Goal: Check status: Check status

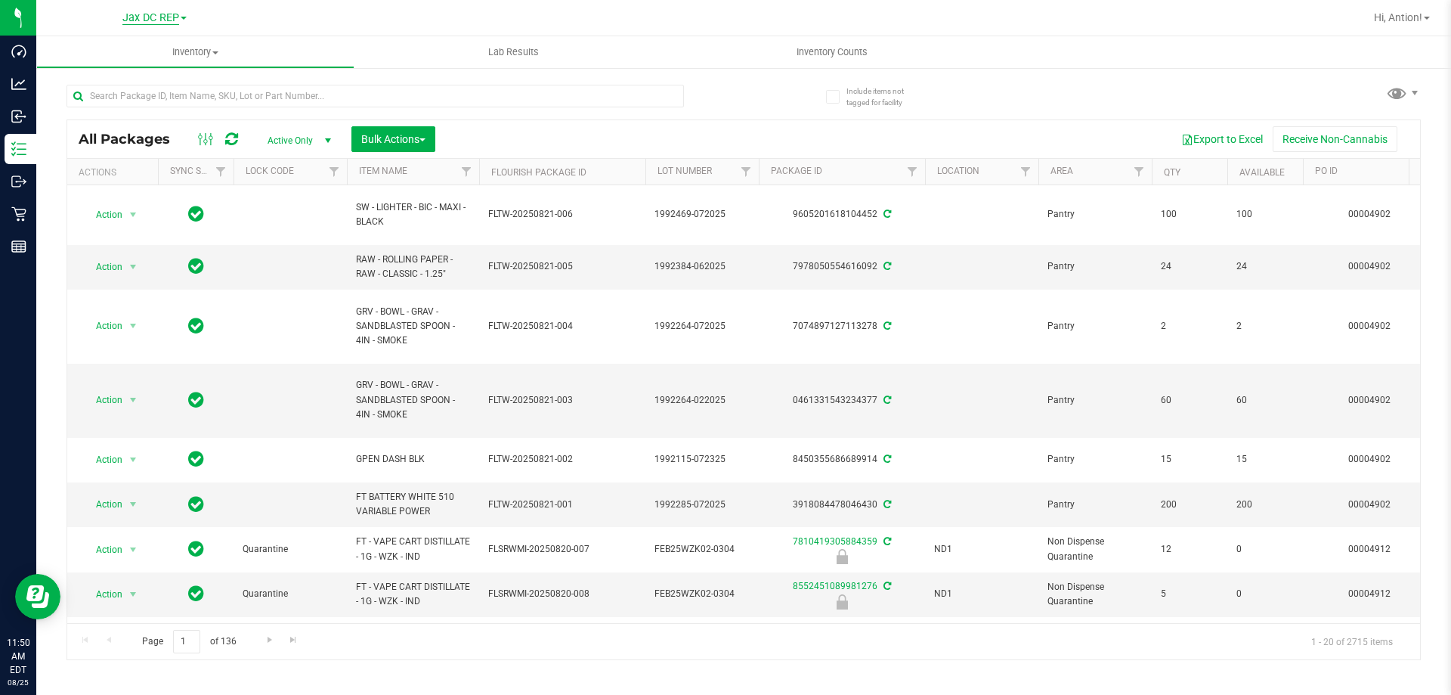
click at [158, 17] on span "Jax DC REP" at bounding box center [150, 18] width 57 height 14
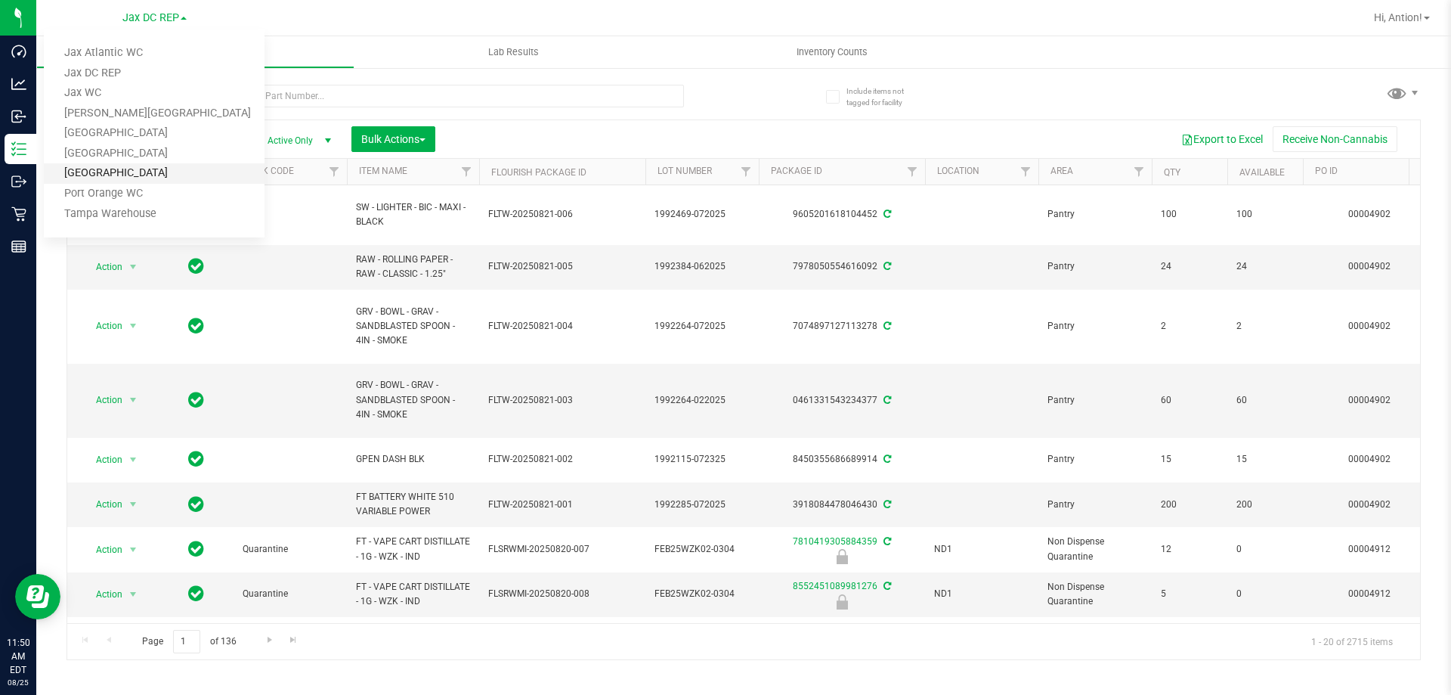
click at [125, 172] on link "[GEOGRAPHIC_DATA]" at bounding box center [154, 173] width 221 height 20
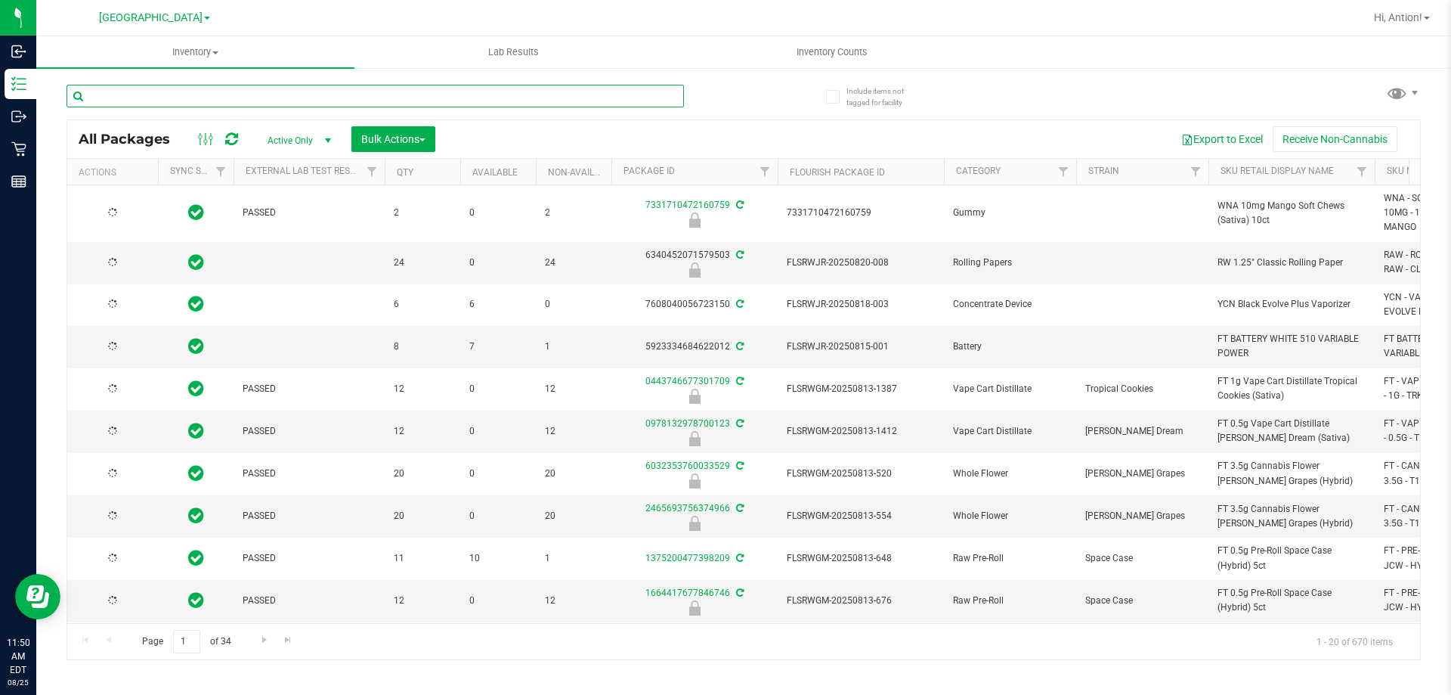
click at [245, 101] on input "text" at bounding box center [375, 96] width 617 height 23
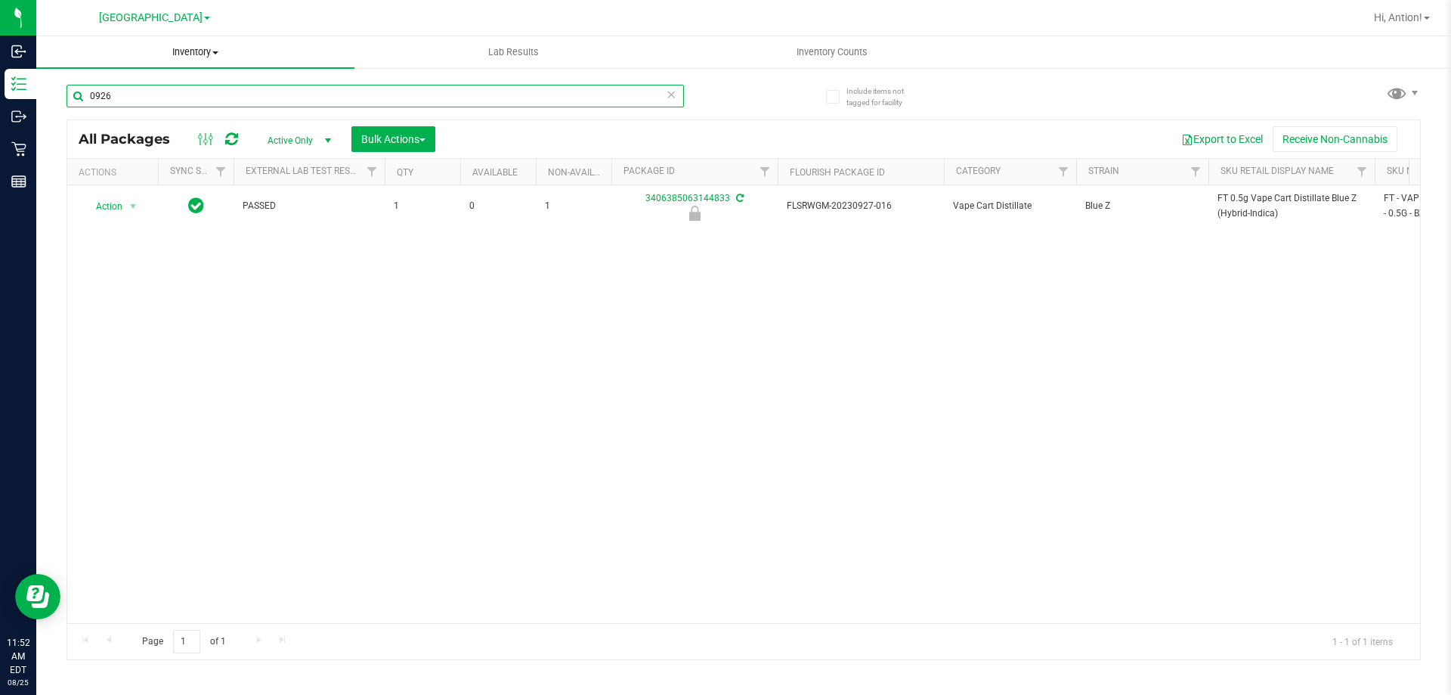
type input "0926"
click at [206, 52] on span "Inventory" at bounding box center [195, 52] width 318 height 14
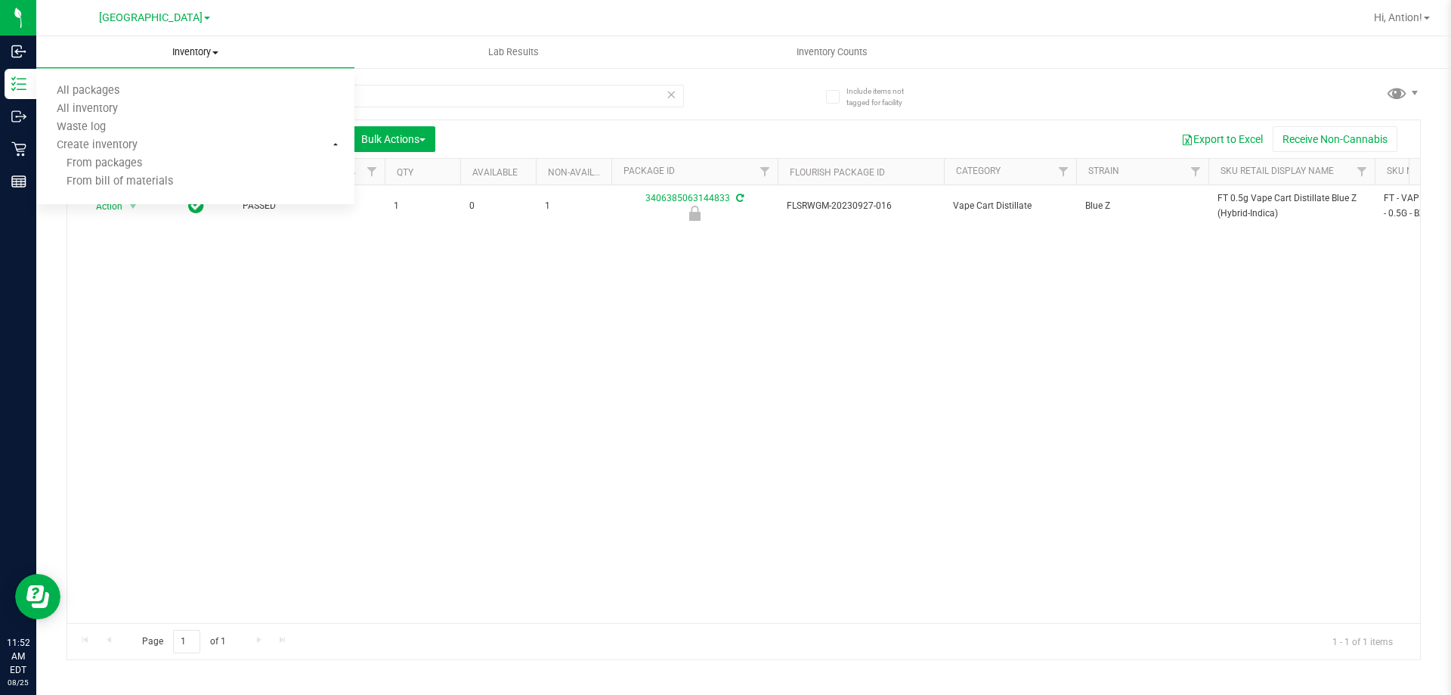
click at [206, 52] on span "Inventory" at bounding box center [195, 52] width 318 height 14
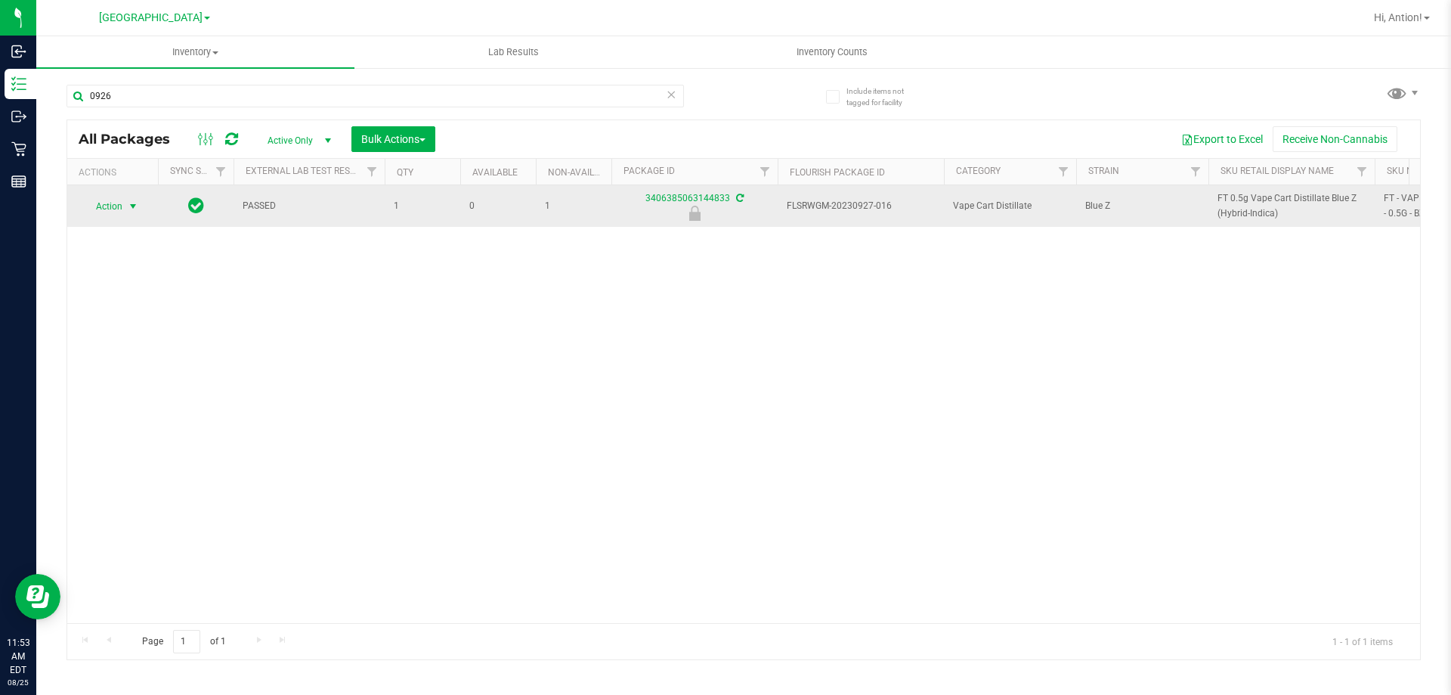
click at [135, 208] on span "select" at bounding box center [133, 206] width 12 height 12
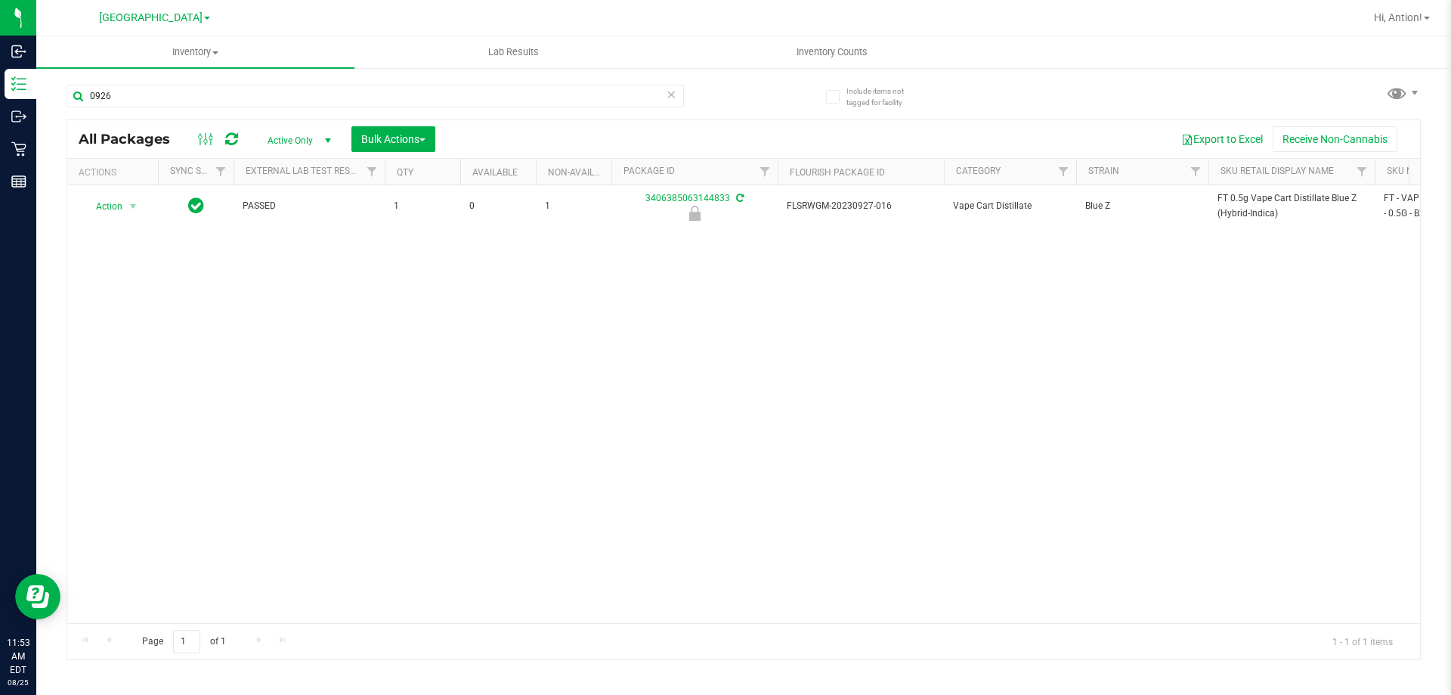
click at [290, 376] on div "Action Action Edit attributes Global inventory Package audit log Print package …" at bounding box center [743, 404] width 1353 height 438
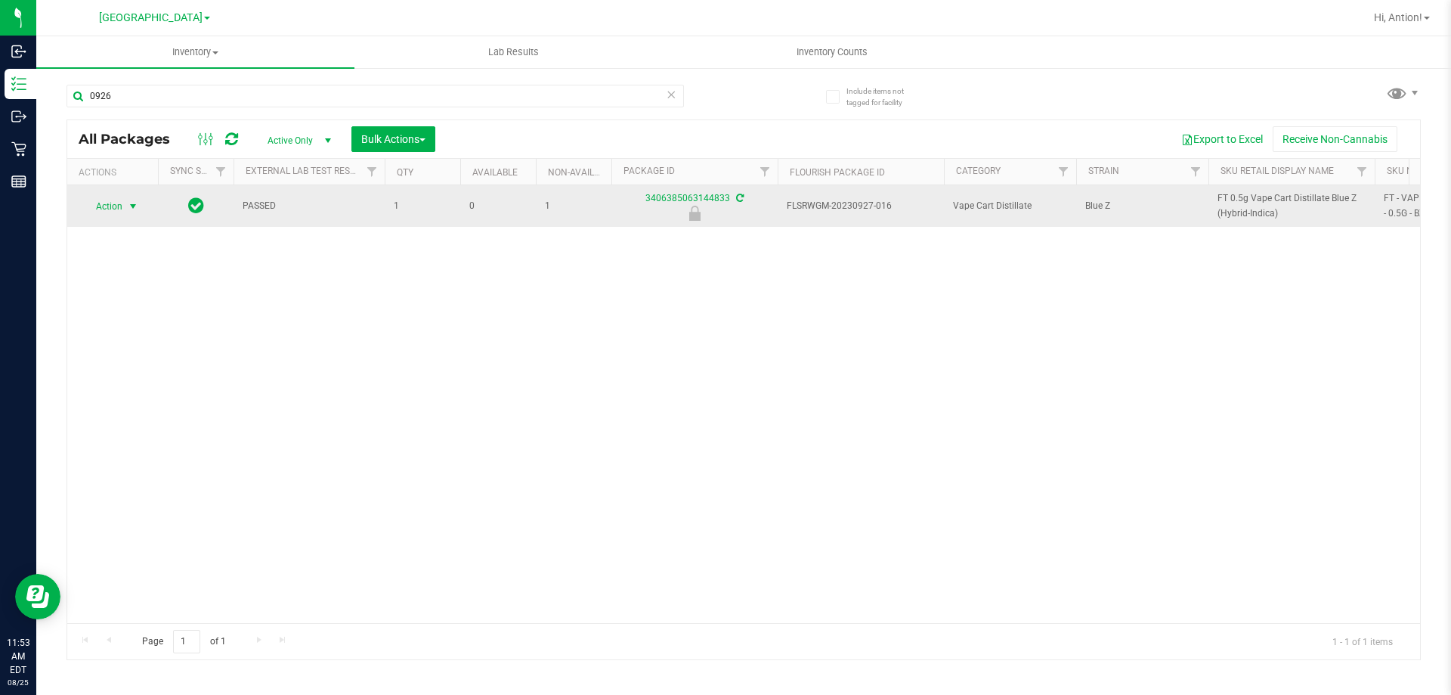
click at [126, 209] on span "select" at bounding box center [133, 206] width 19 height 21
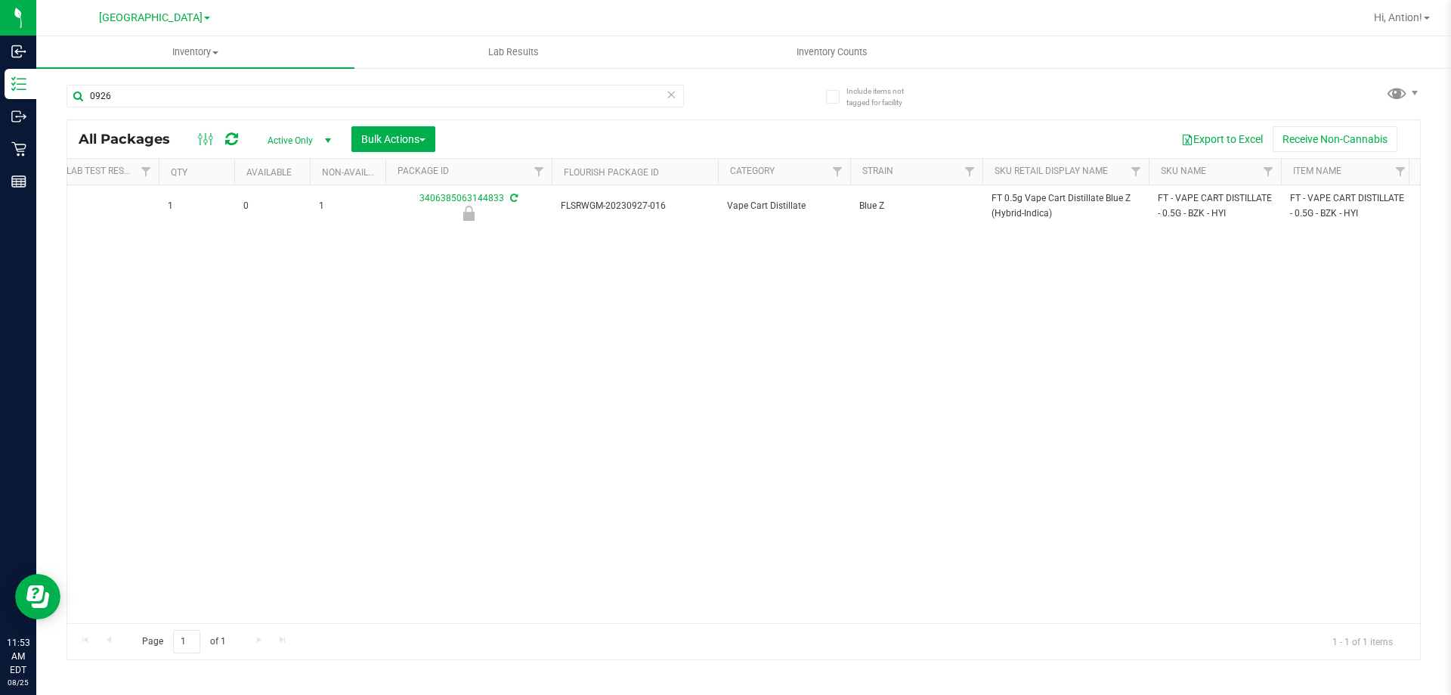
scroll to position [0, 305]
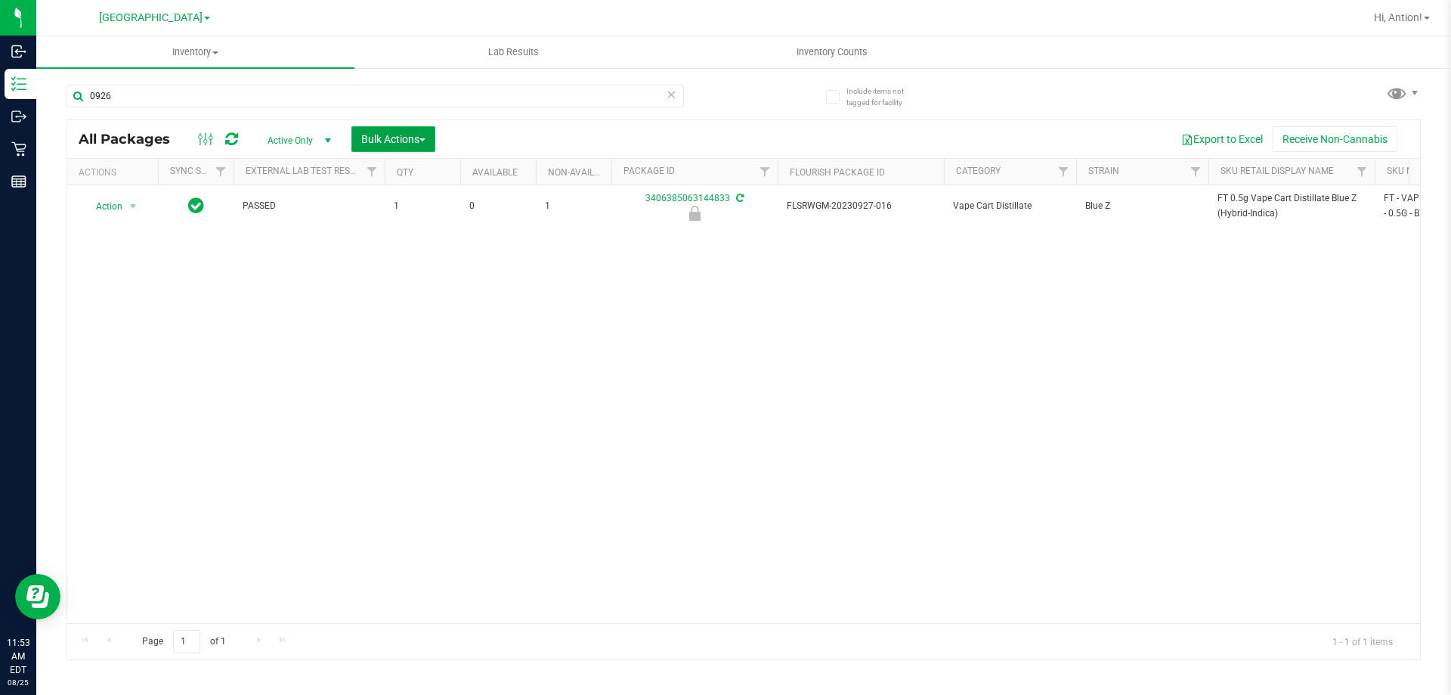
drag, startPoint x: 387, startPoint y: 134, endPoint x: 430, endPoint y: 143, distance: 44.0
click at [388, 134] on span "Bulk Actions" at bounding box center [393, 139] width 64 height 12
click at [411, 253] on span "Lock/Unlock packages" at bounding box center [412, 256] width 104 height 12
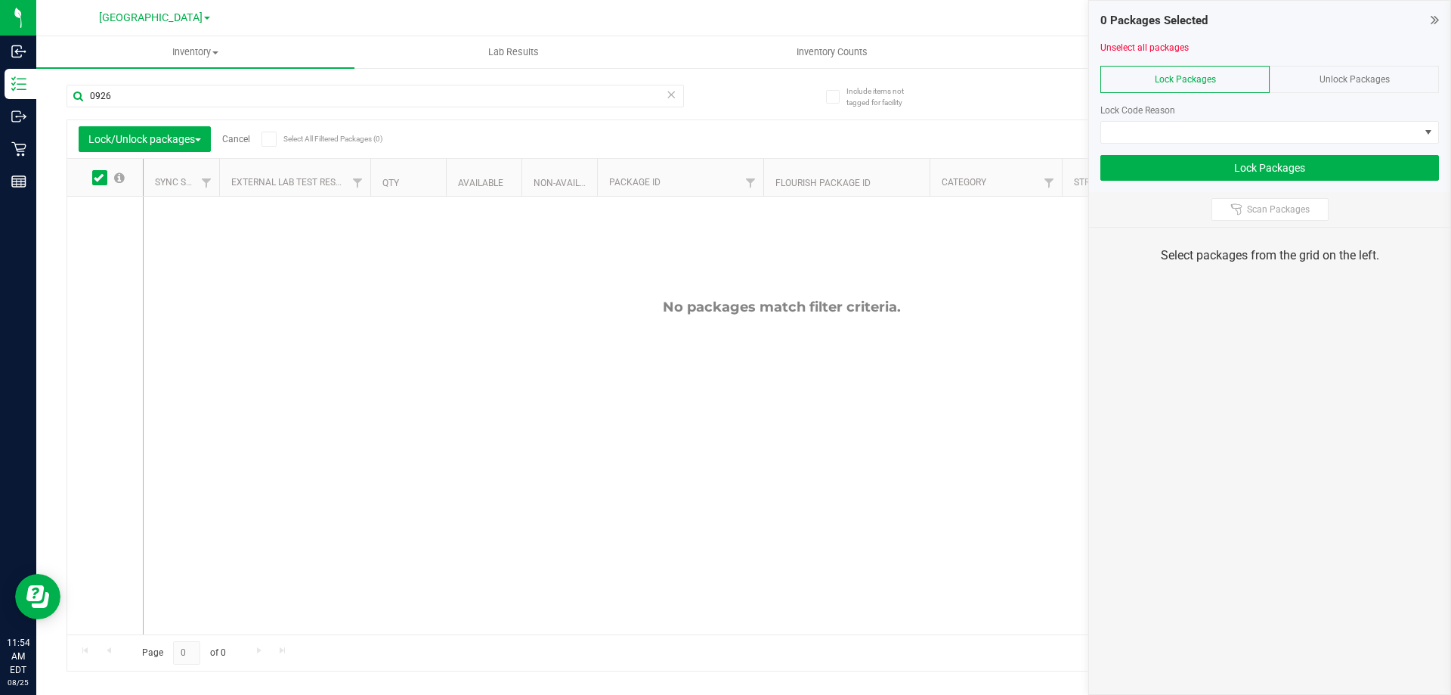
click at [1308, 71] on div "Unlock Packages" at bounding box center [1354, 79] width 169 height 27
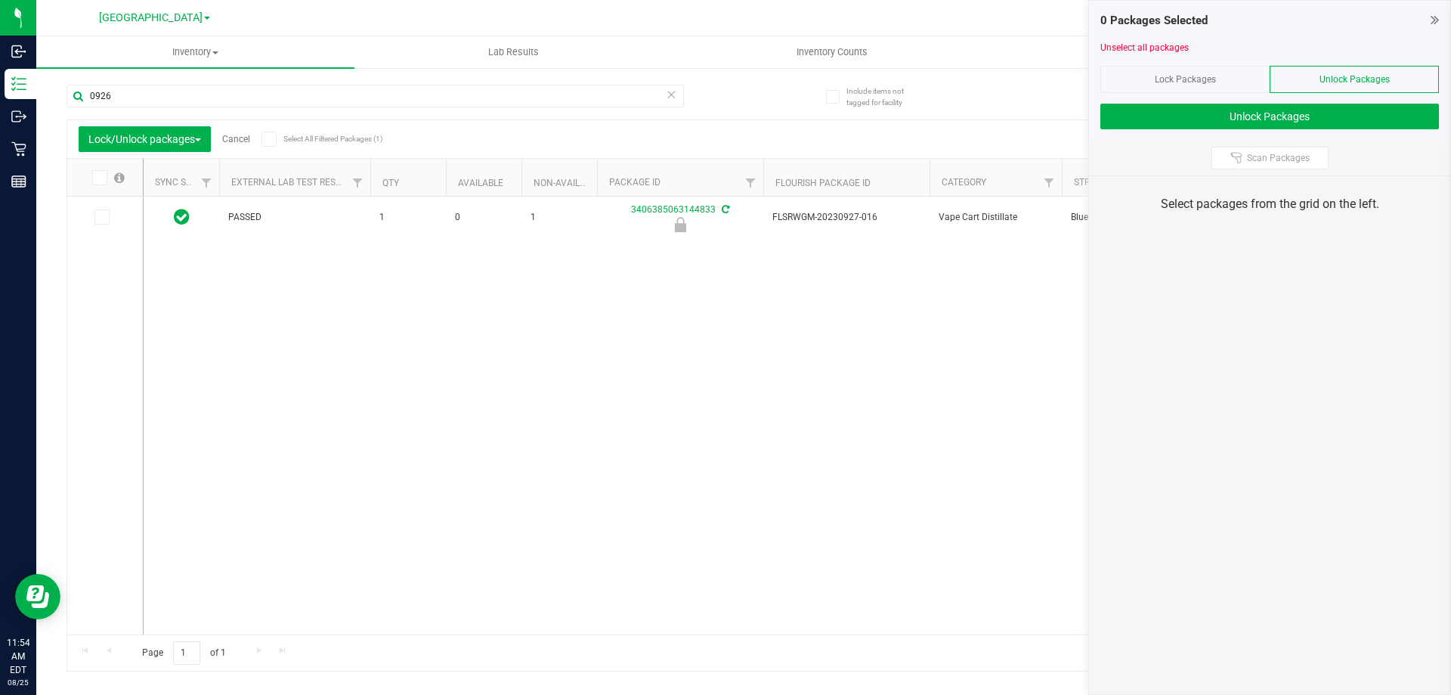
click at [271, 139] on icon at bounding box center [269, 139] width 10 height 0
click at [0, 0] on input "Select All Filtered Packages (1)" at bounding box center [0, 0] width 0 height 0
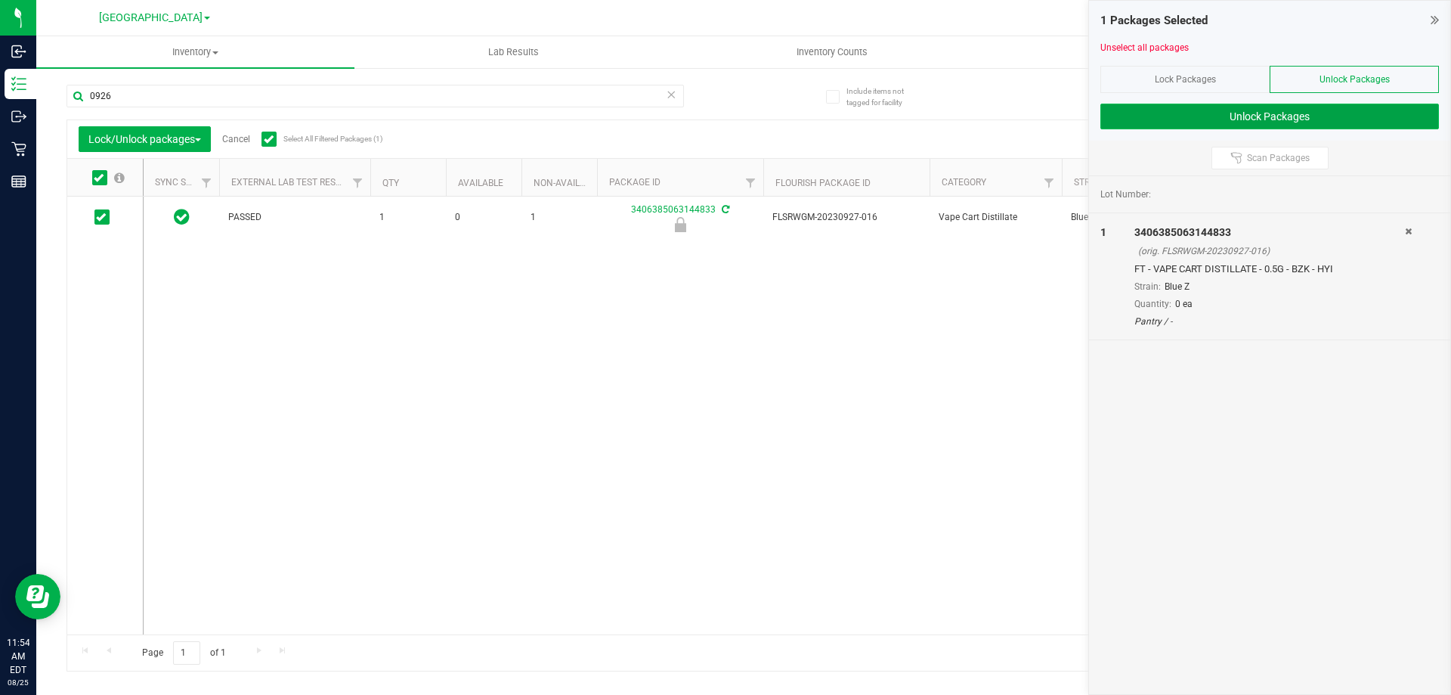
click at [1189, 119] on button "Unlock Packages" at bounding box center [1269, 117] width 339 height 26
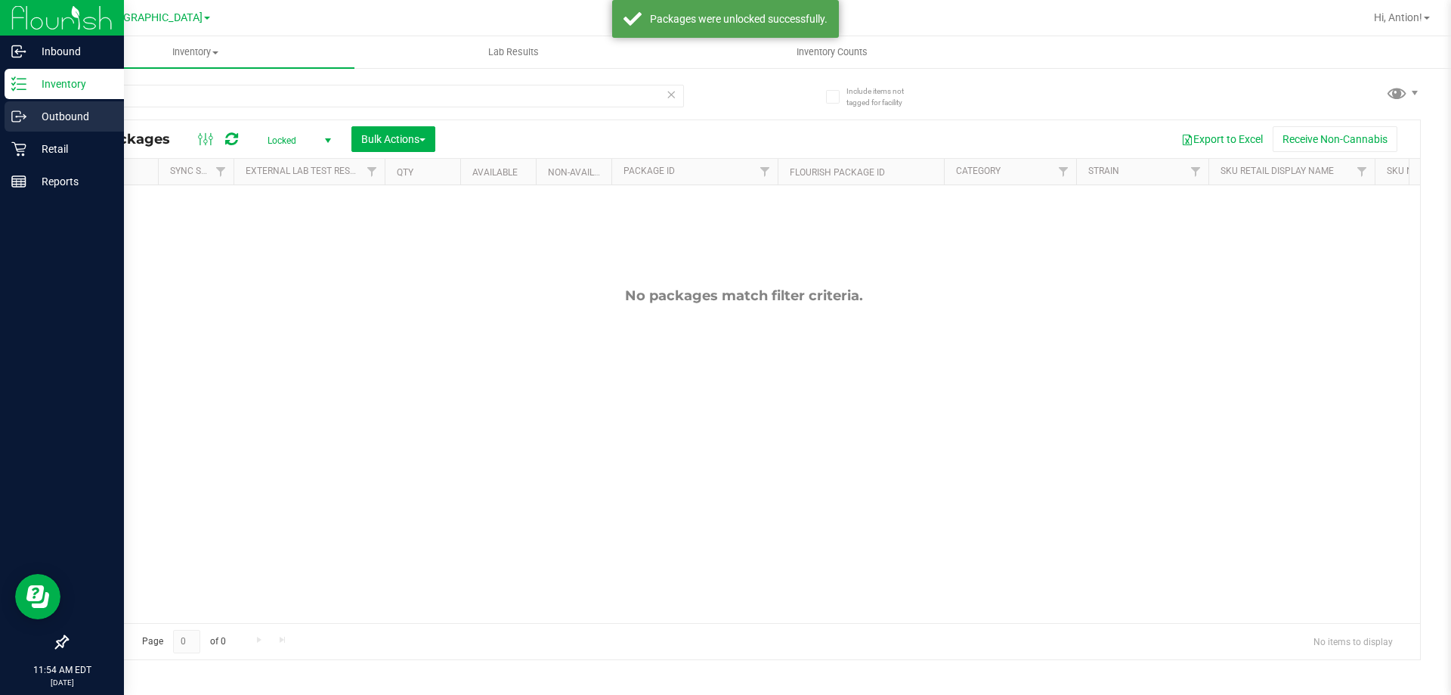
click at [36, 123] on p "Outbound" at bounding box center [71, 116] width 91 height 18
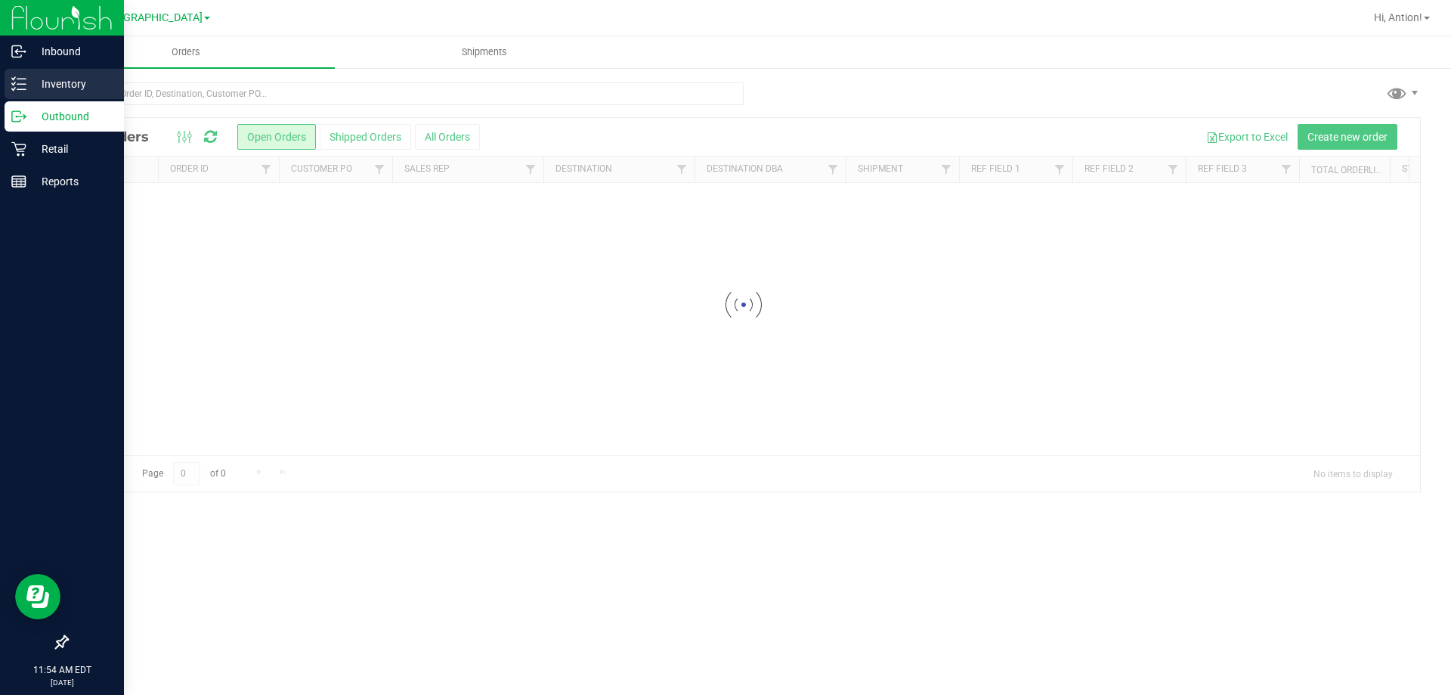
click at [70, 83] on p "Inventory" at bounding box center [71, 84] width 91 height 18
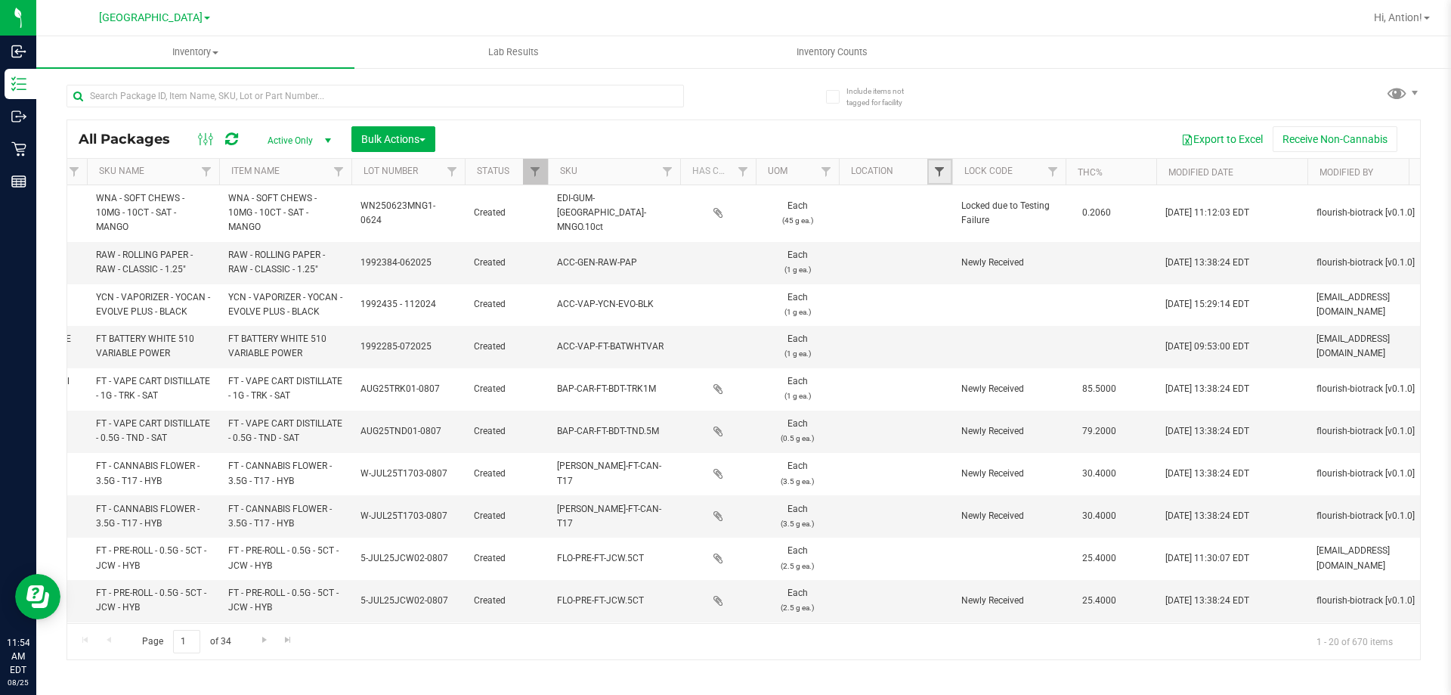
click at [945, 168] on span "Filter" at bounding box center [939, 172] width 12 height 12
click at [955, 131] on div "Export to Excel Receive Non-Cannabis" at bounding box center [928, 139] width 962 height 26
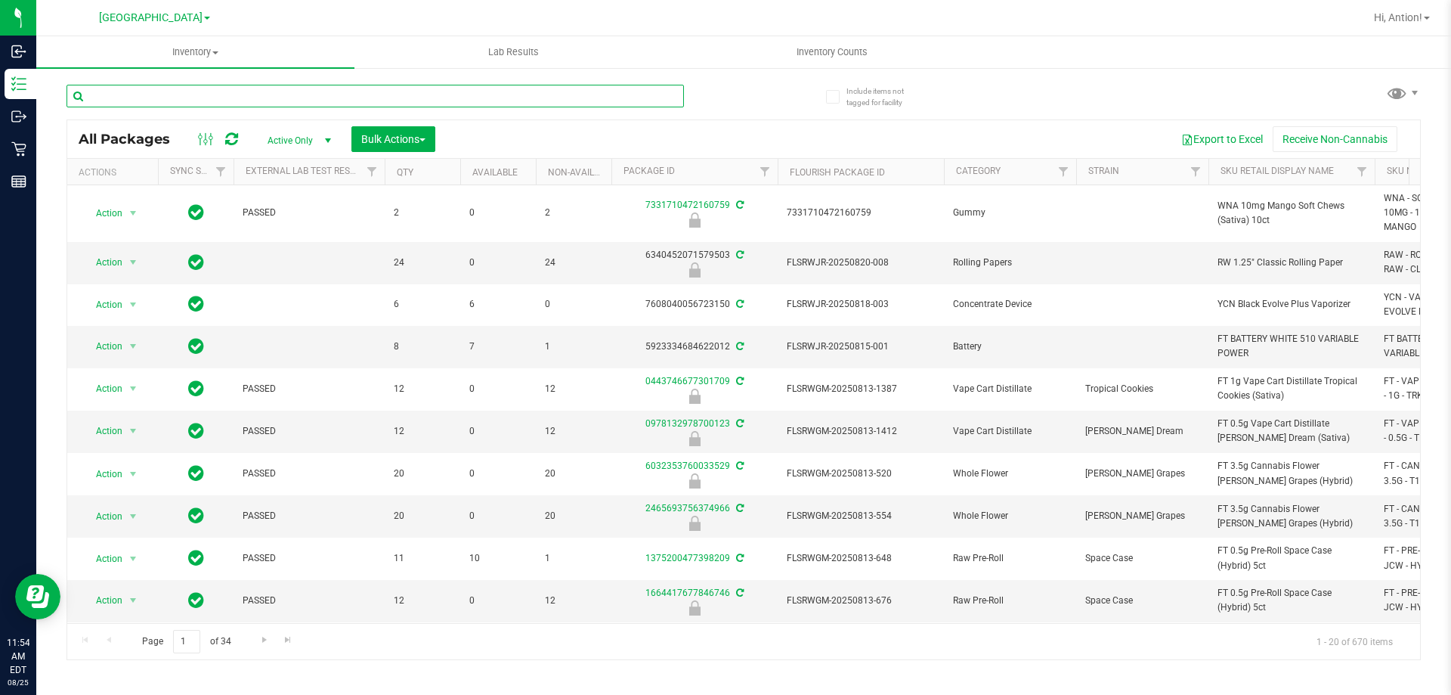
click at [172, 100] on input "text" at bounding box center [375, 96] width 617 height 23
type input "016"
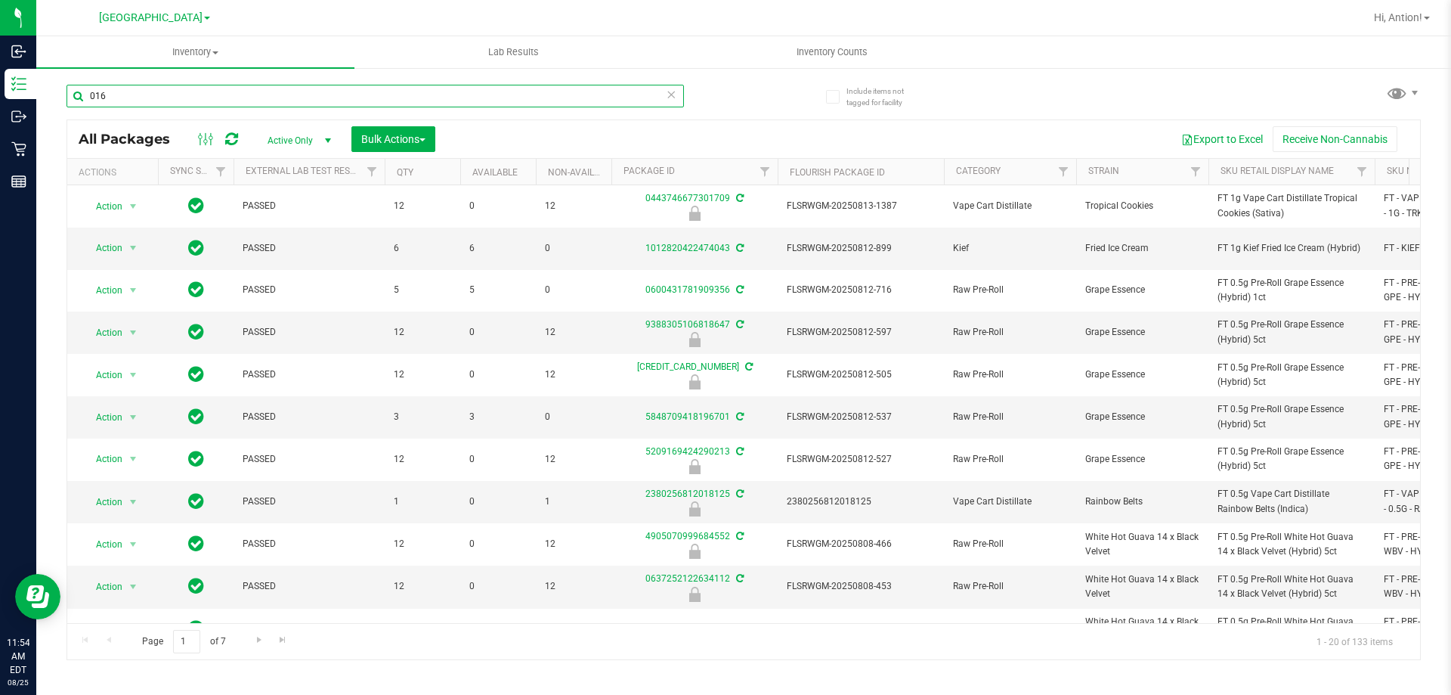
click at [237, 89] on input "016" at bounding box center [375, 96] width 617 height 23
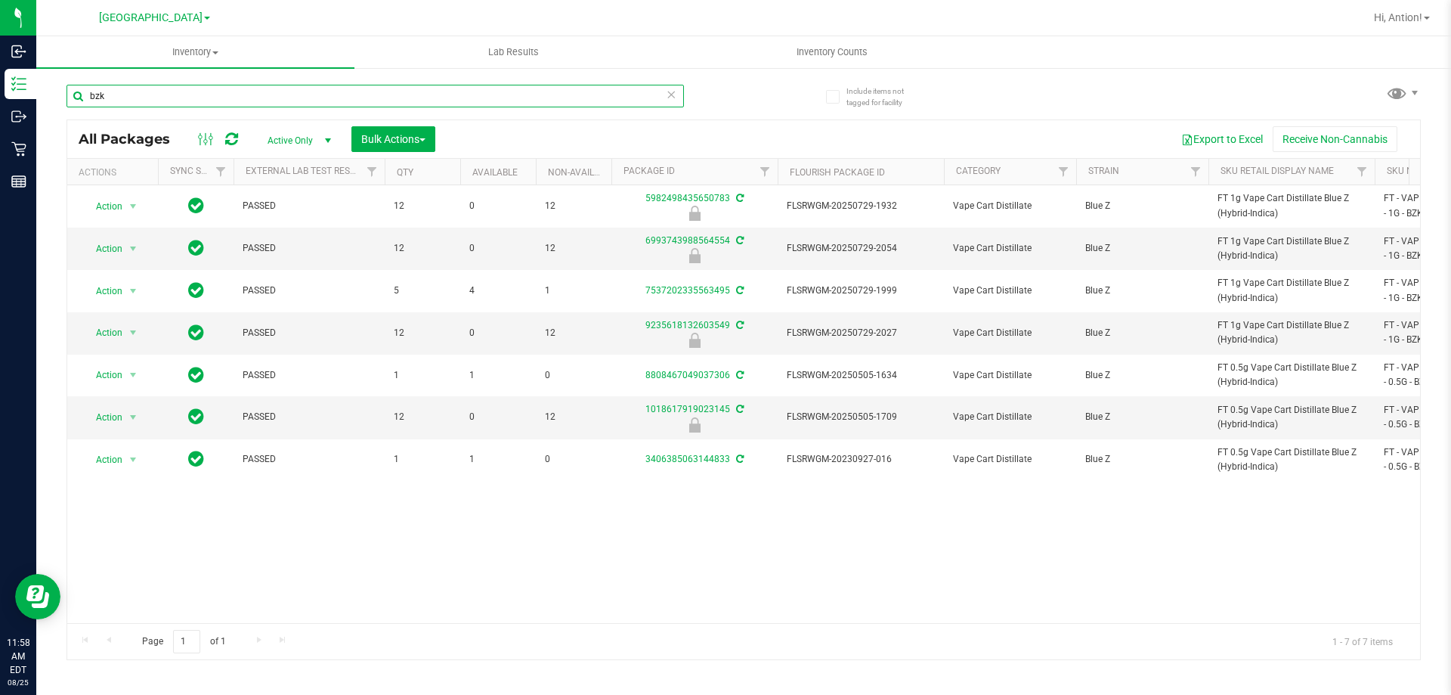
click at [234, 99] on input "bzk" at bounding box center [375, 96] width 617 height 23
click at [258, 90] on input "bzk" at bounding box center [375, 96] width 617 height 23
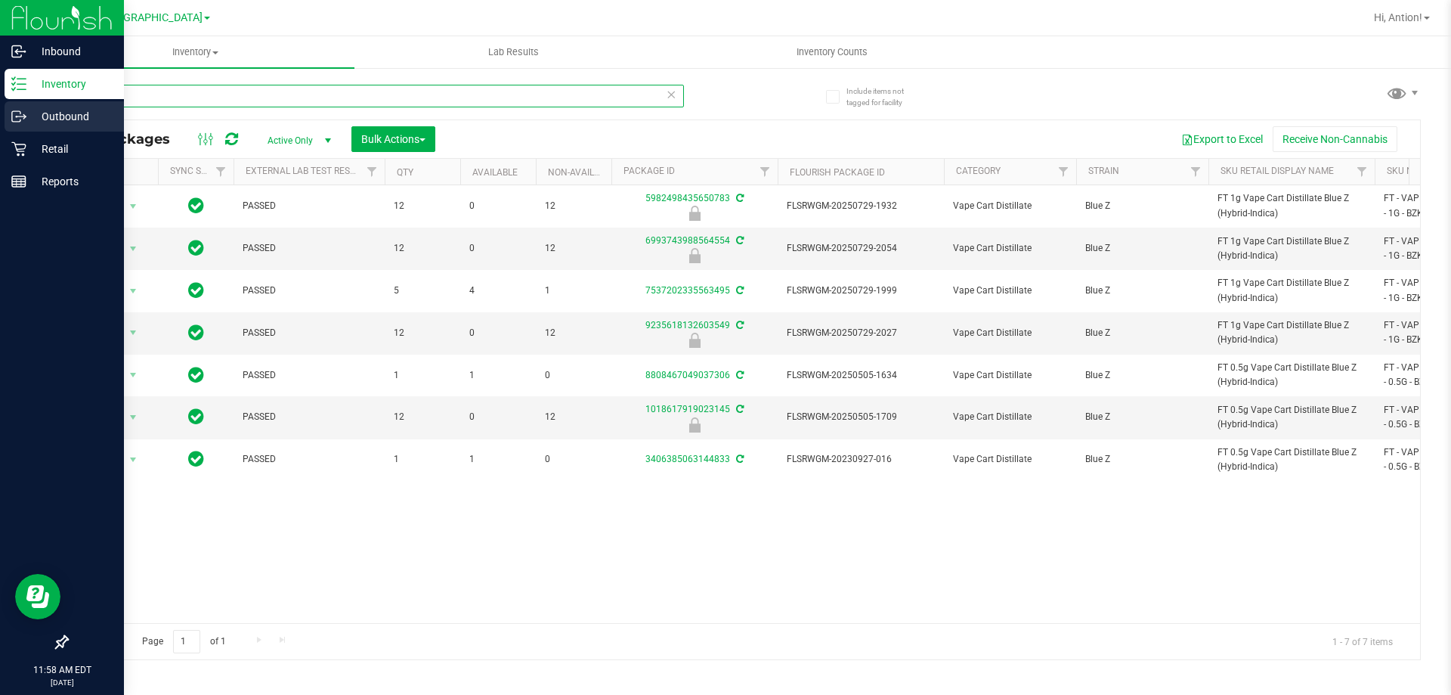
type input "bzk"
click at [61, 113] on p "Outbound" at bounding box center [71, 116] width 91 height 18
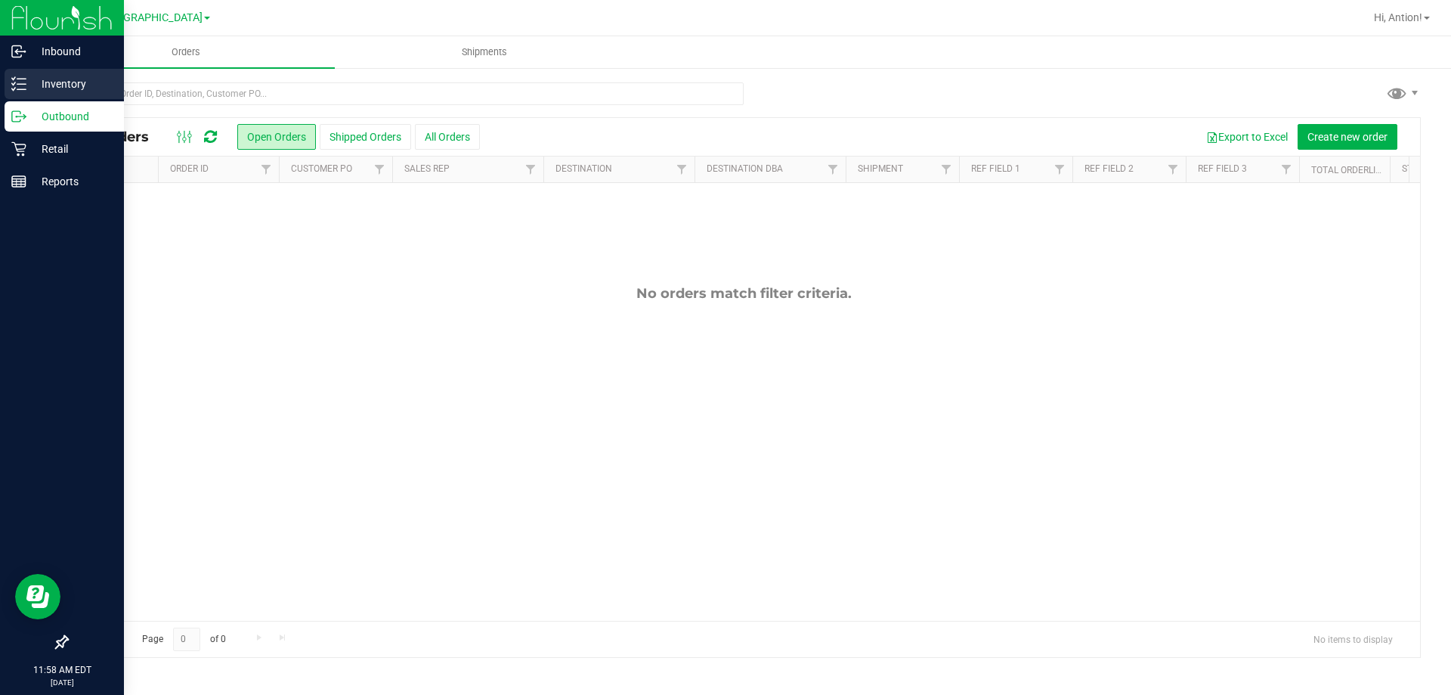
click at [57, 87] on p "Inventory" at bounding box center [71, 84] width 91 height 18
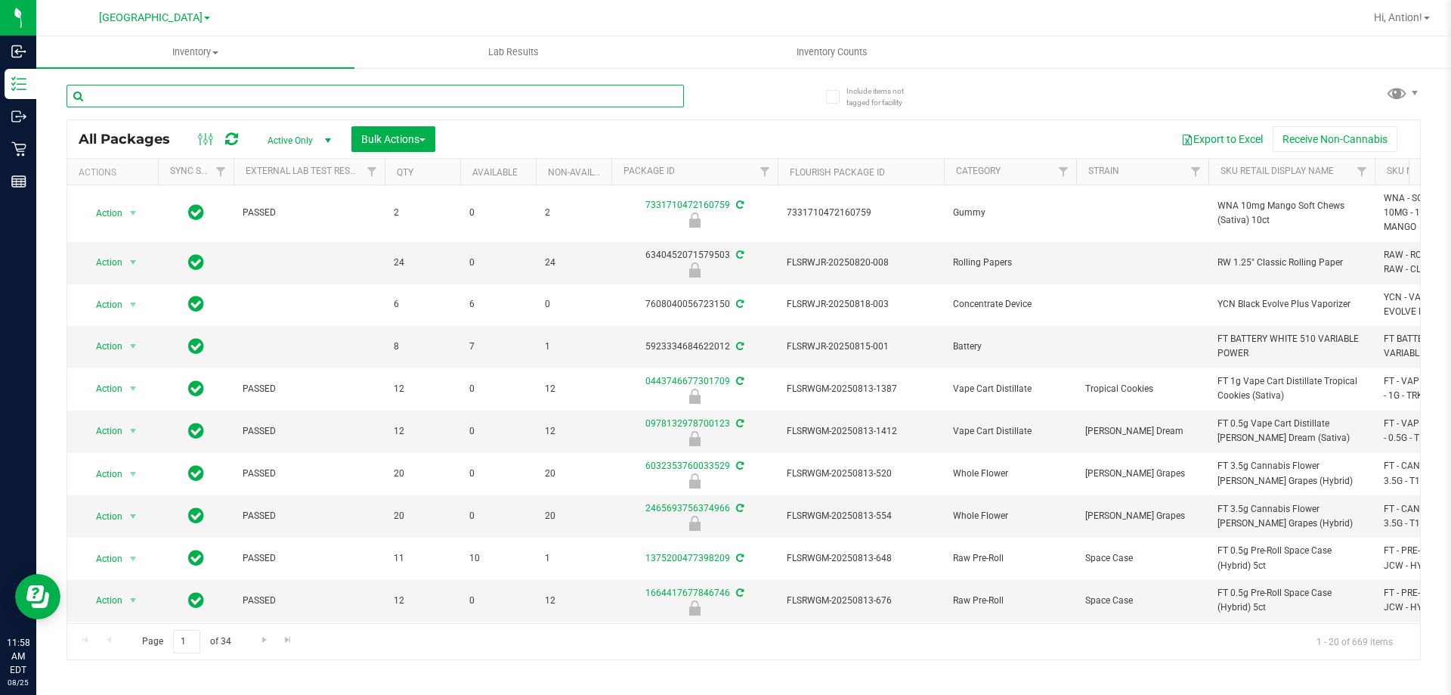
click at [176, 98] on input "text" at bounding box center [375, 96] width 617 height 23
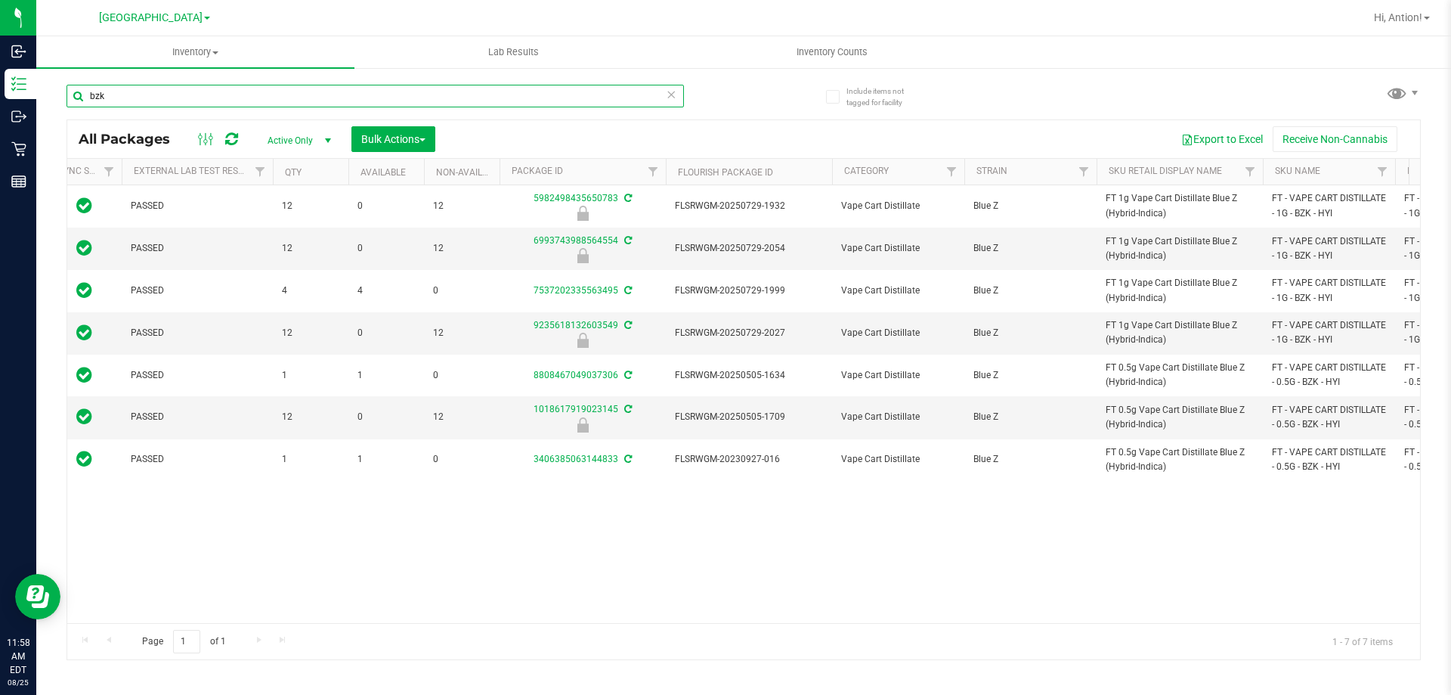
scroll to position [0, 140]
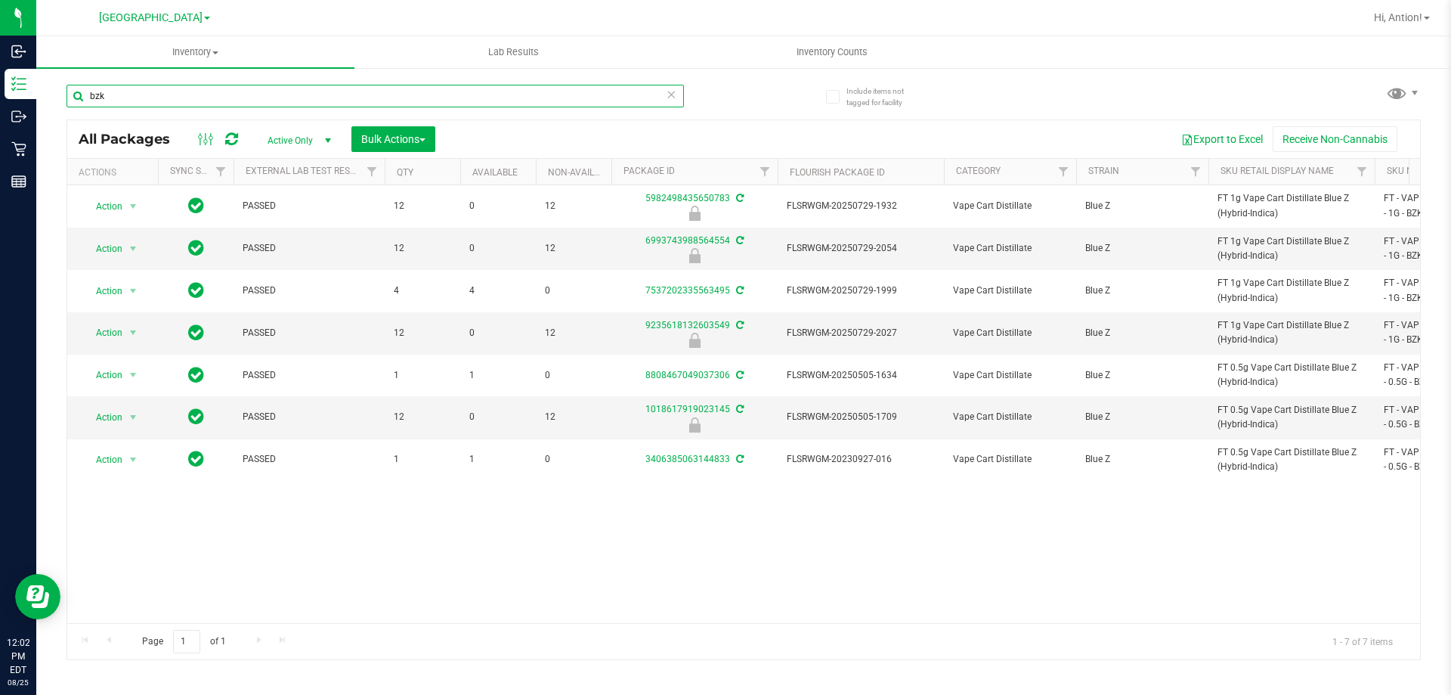
type input "bzk"
click at [97, 100] on input "bzk" at bounding box center [375, 96] width 617 height 23
click at [500, 516] on div "Action Action Edit attributes Global inventory Package audit log Print package …" at bounding box center [743, 404] width 1353 height 438
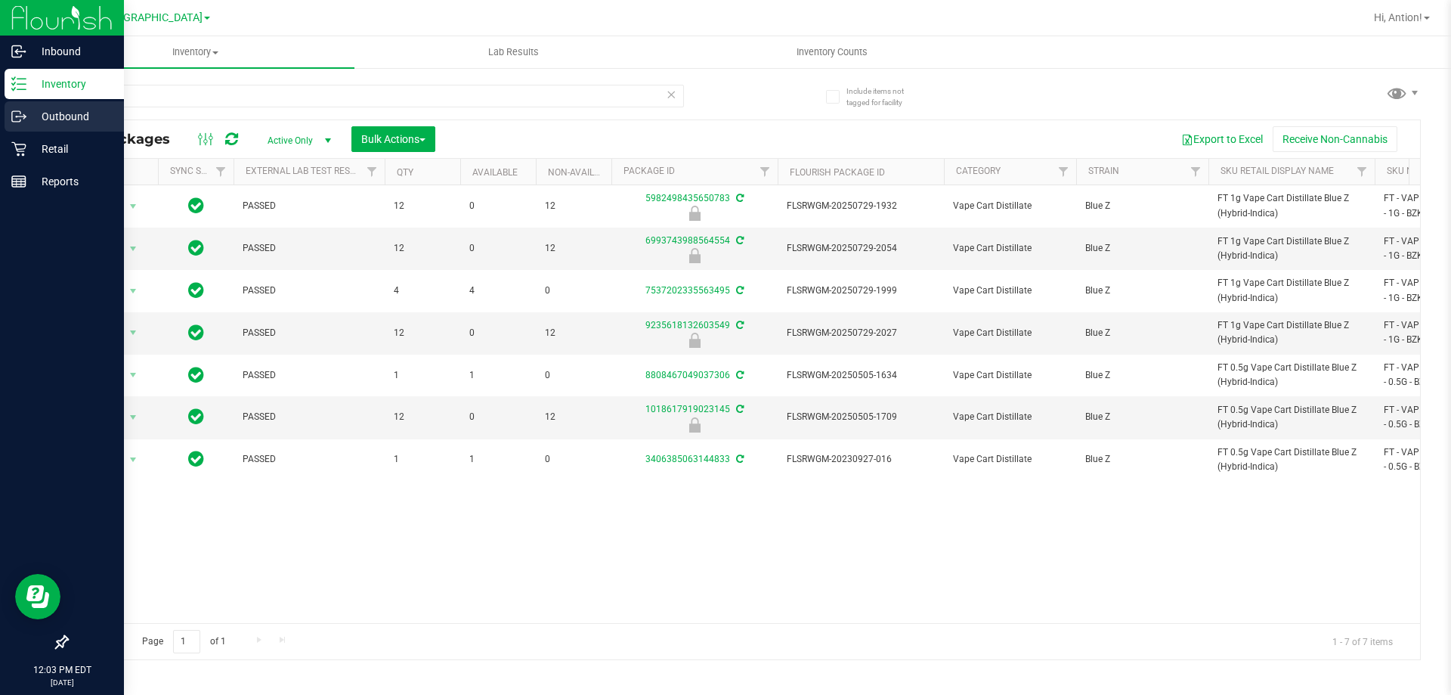
click at [66, 120] on p "Outbound" at bounding box center [71, 116] width 91 height 18
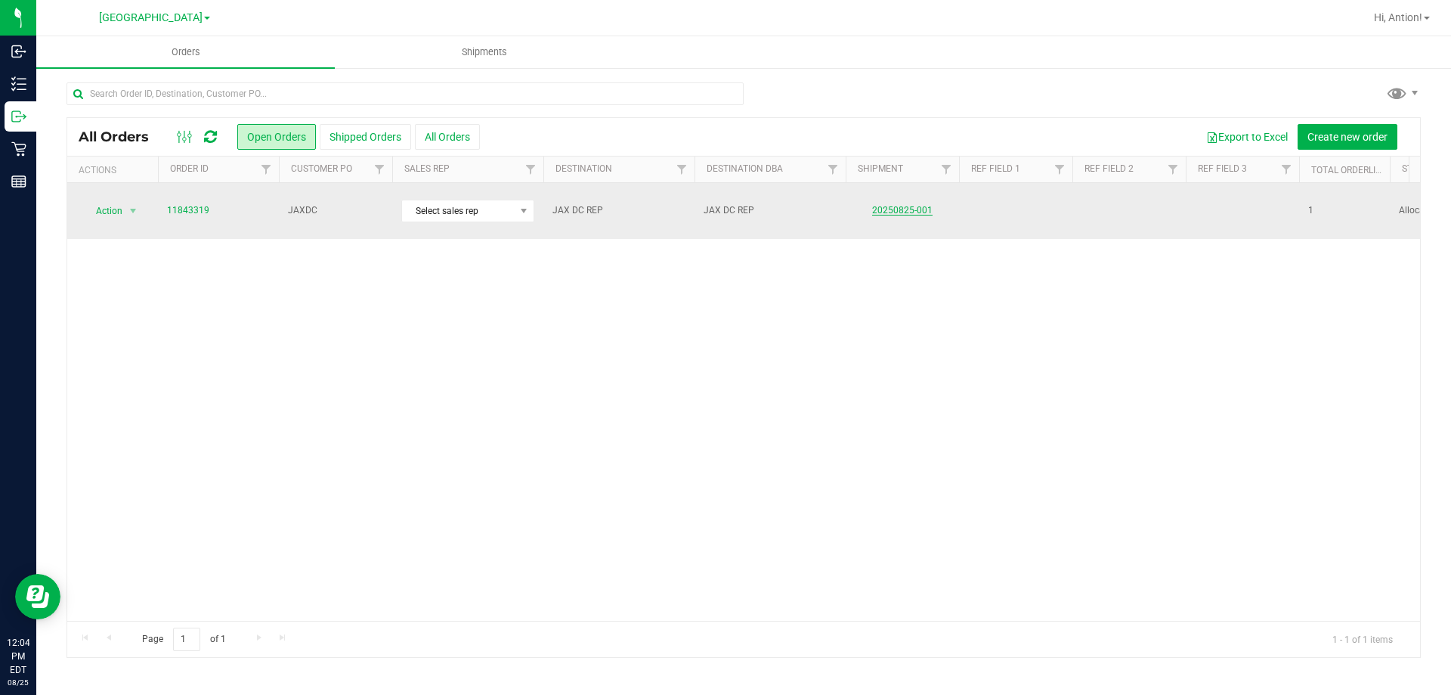
click at [886, 205] on link "20250825-001" at bounding box center [902, 210] width 60 height 11
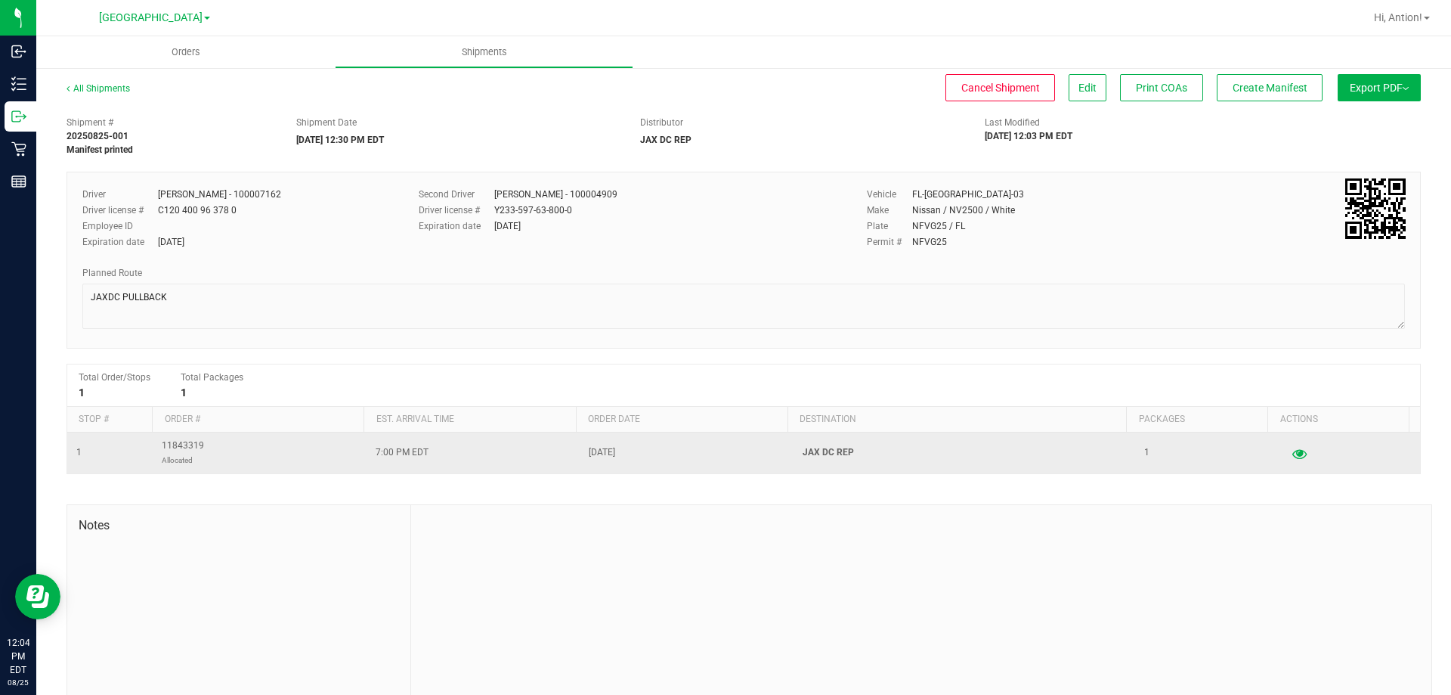
click at [1292, 458] on icon "button" at bounding box center [1299, 452] width 14 height 11
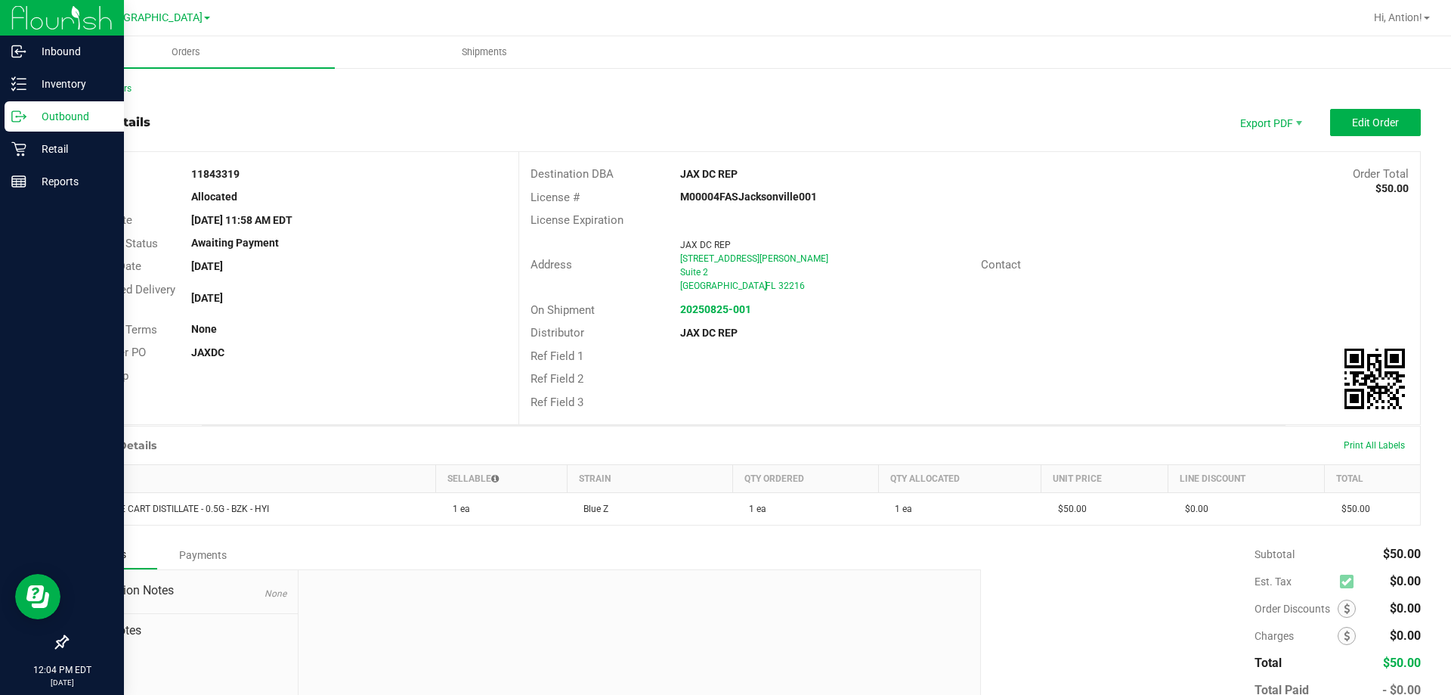
click at [22, 123] on icon at bounding box center [18, 116] width 15 height 15
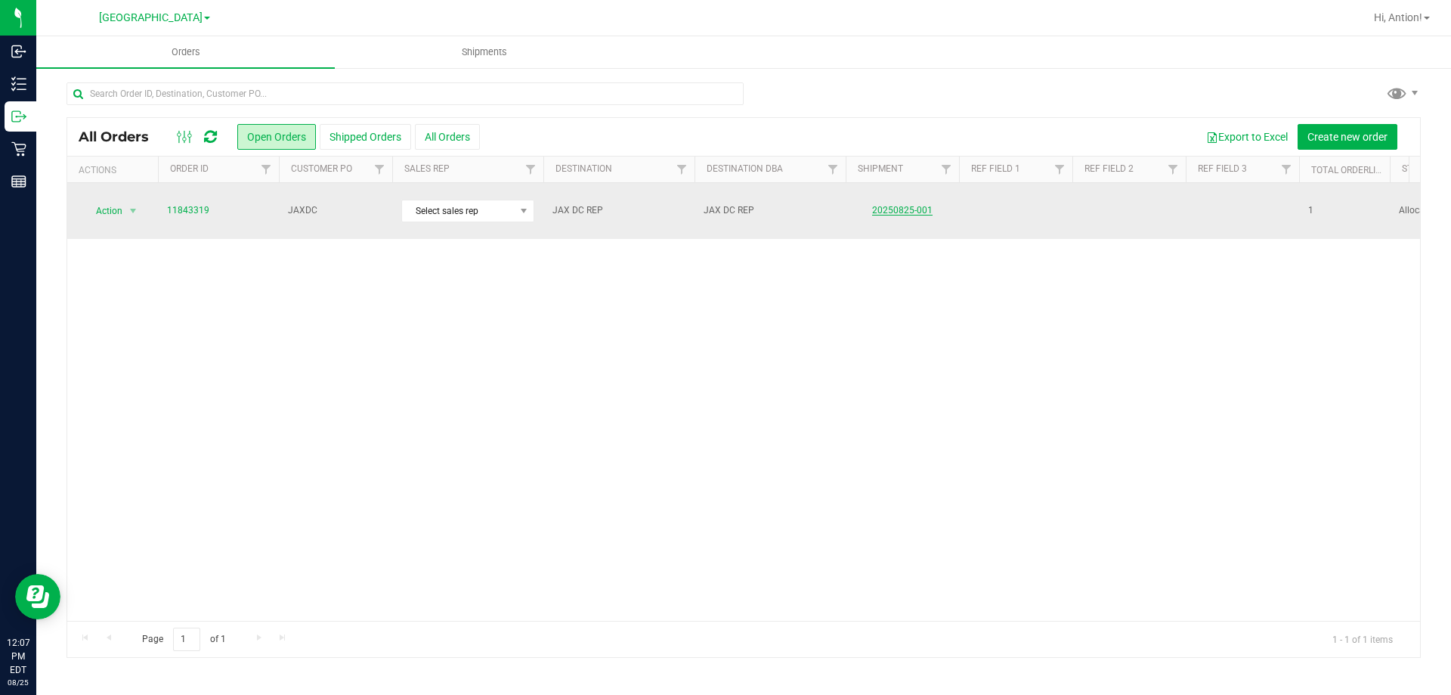
click at [880, 205] on link "20250825-001" at bounding box center [902, 210] width 60 height 11
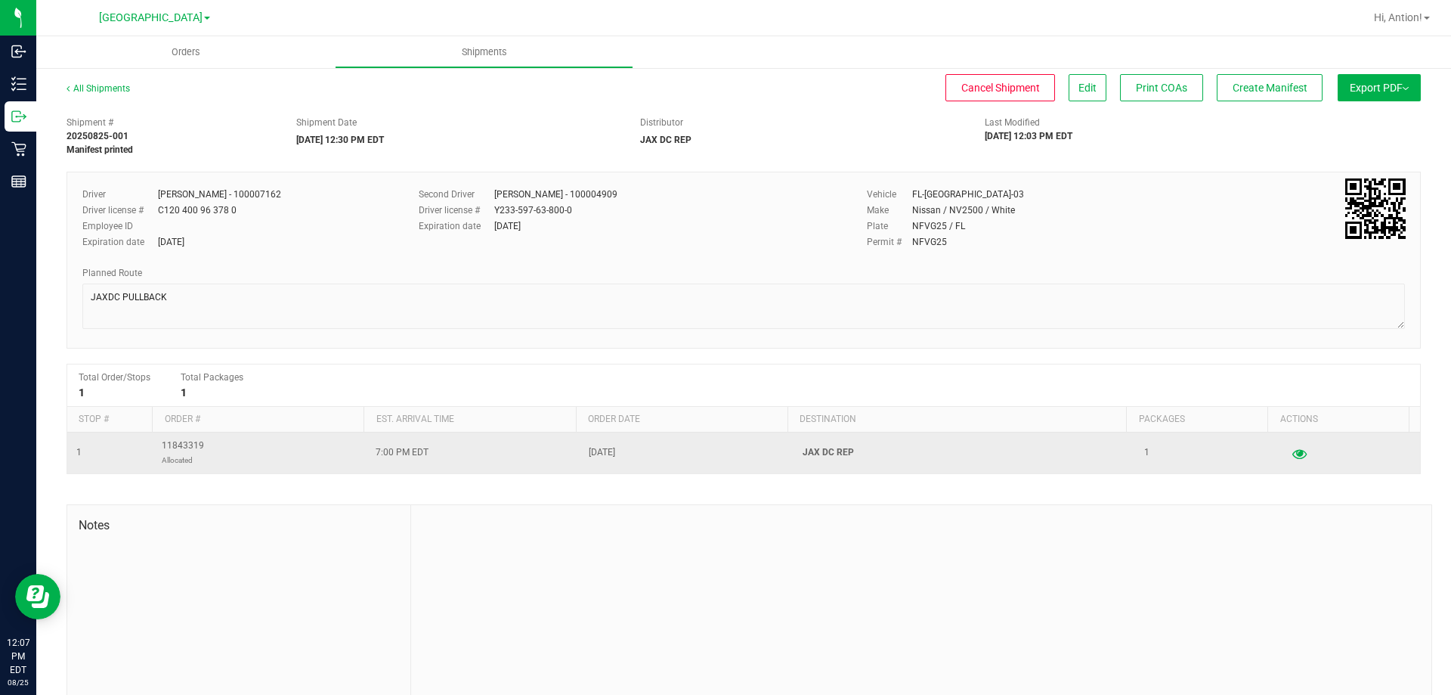
click at [1292, 456] on icon "button" at bounding box center [1299, 452] width 14 height 11
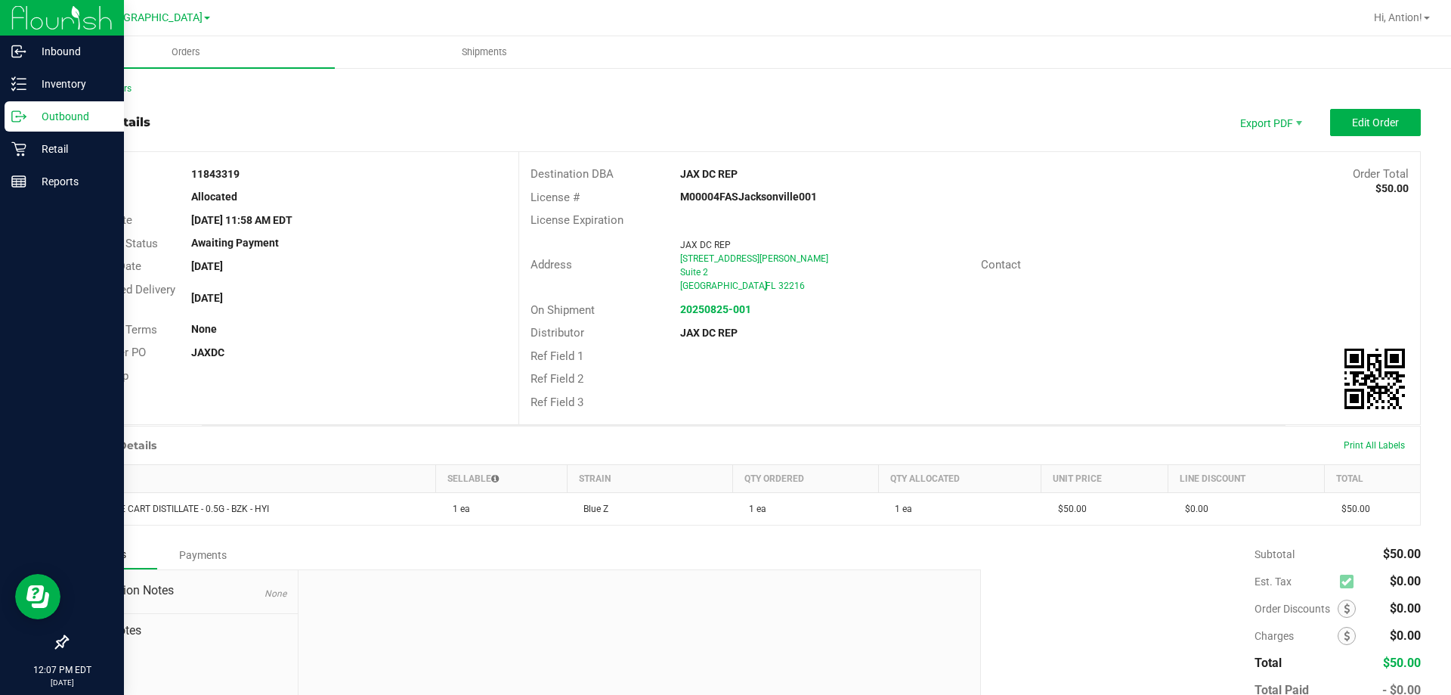
click at [30, 126] on div "Outbound" at bounding box center [64, 116] width 119 height 30
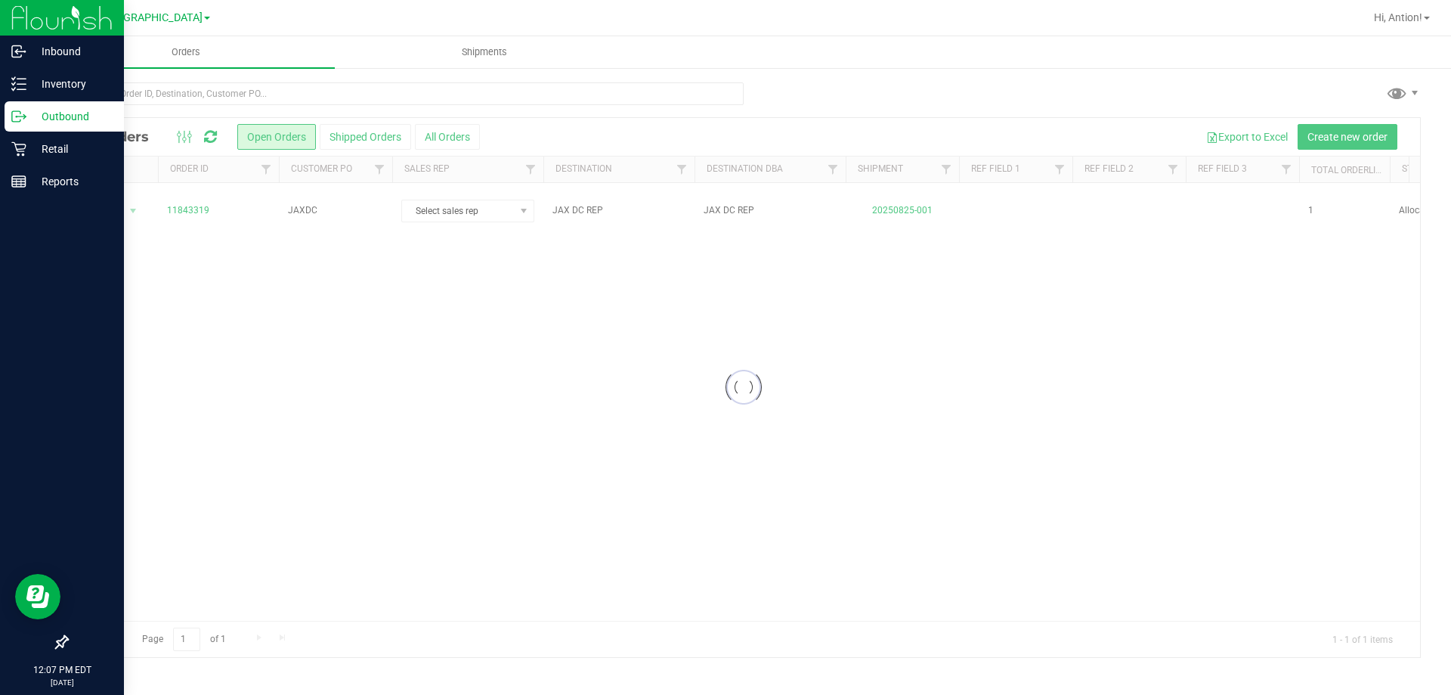
click at [46, 120] on p "Outbound" at bounding box center [71, 116] width 91 height 18
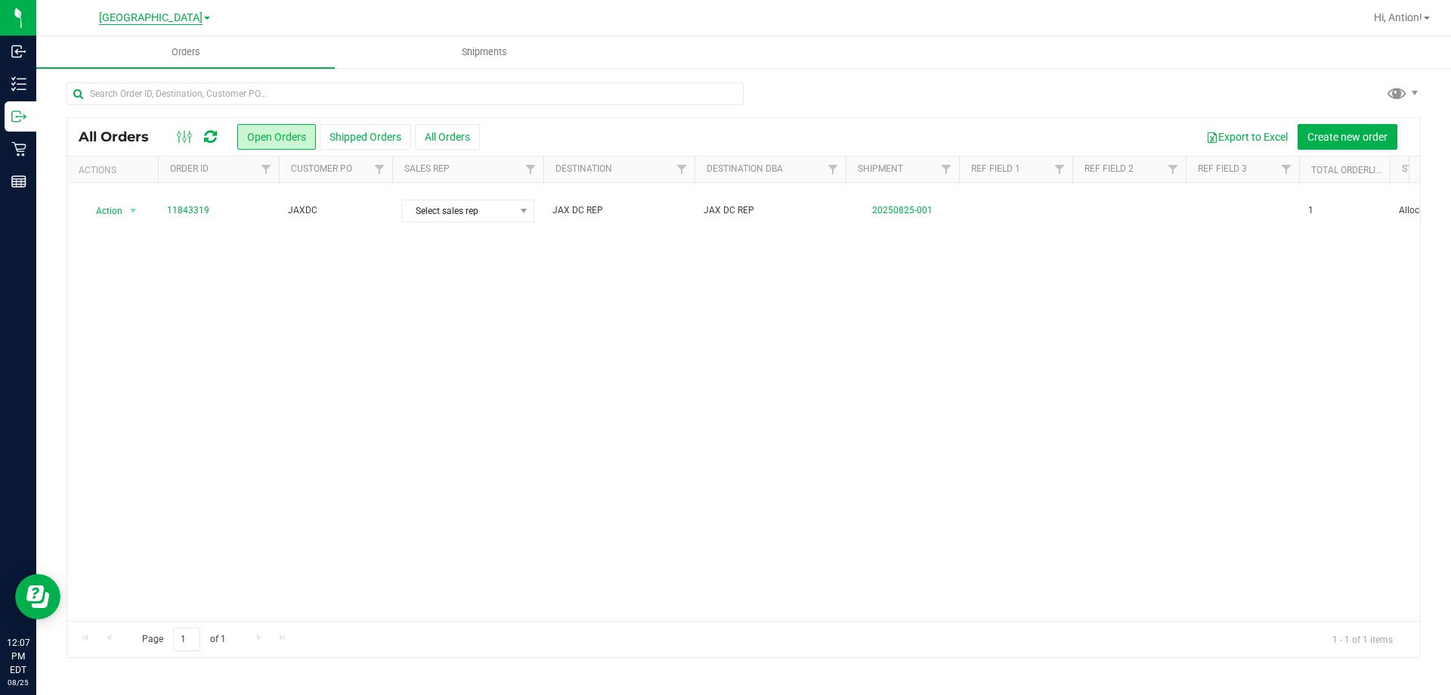
click at [178, 17] on span "[GEOGRAPHIC_DATA]" at bounding box center [151, 18] width 104 height 14
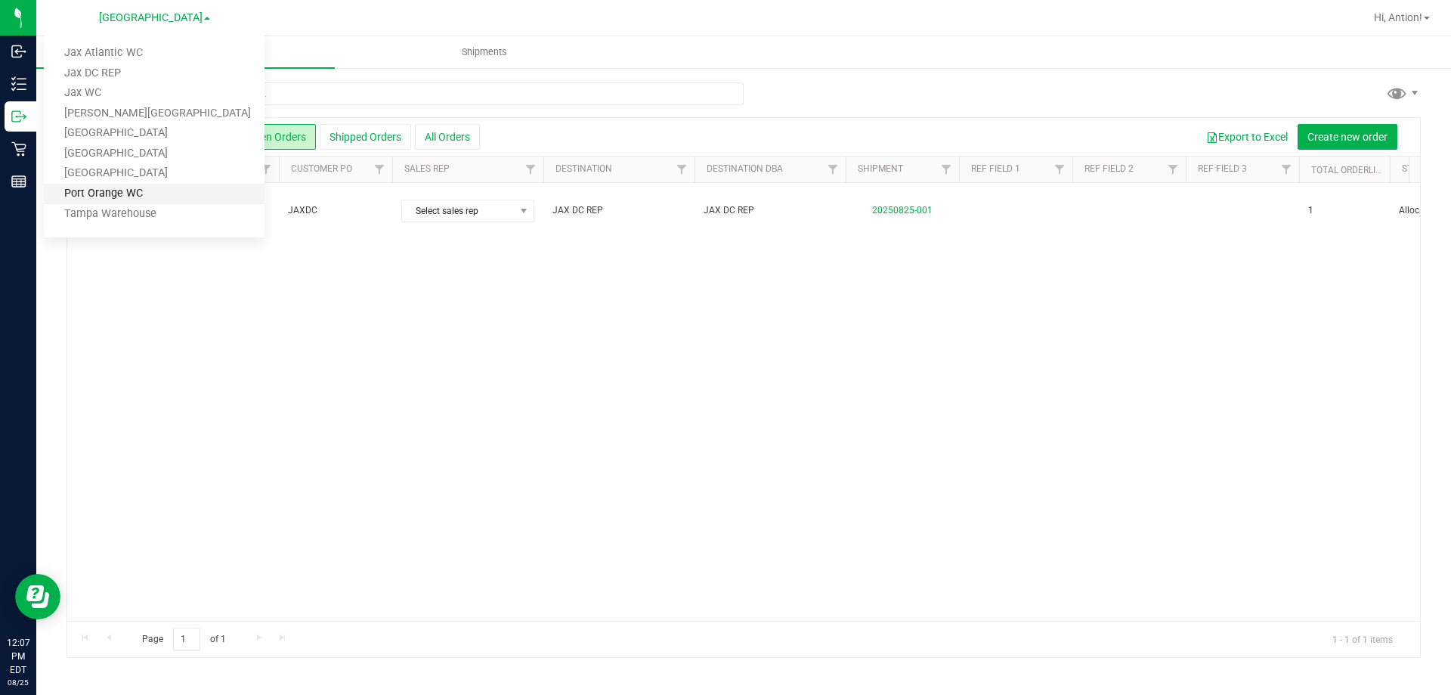
click at [138, 194] on link "Port Orange WC" at bounding box center [154, 194] width 221 height 20
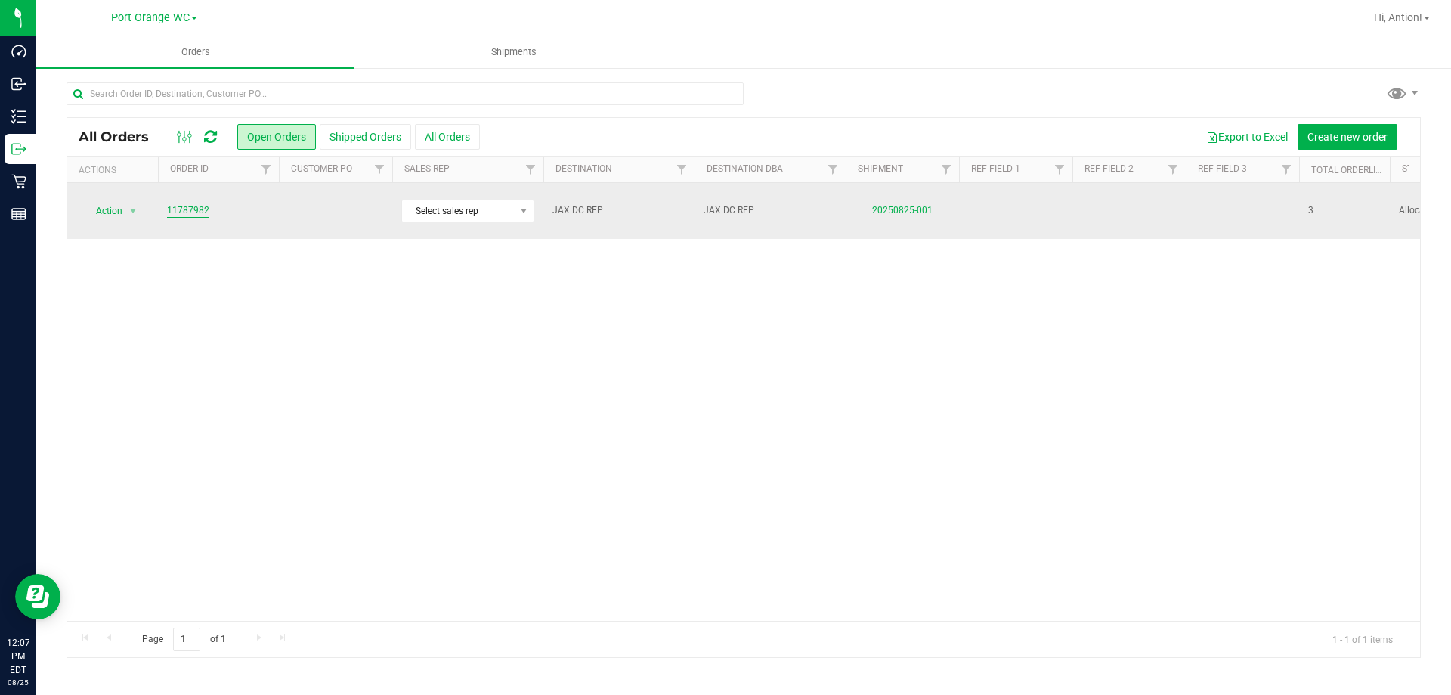
click at [192, 203] on link "11787982" at bounding box center [188, 210] width 42 height 14
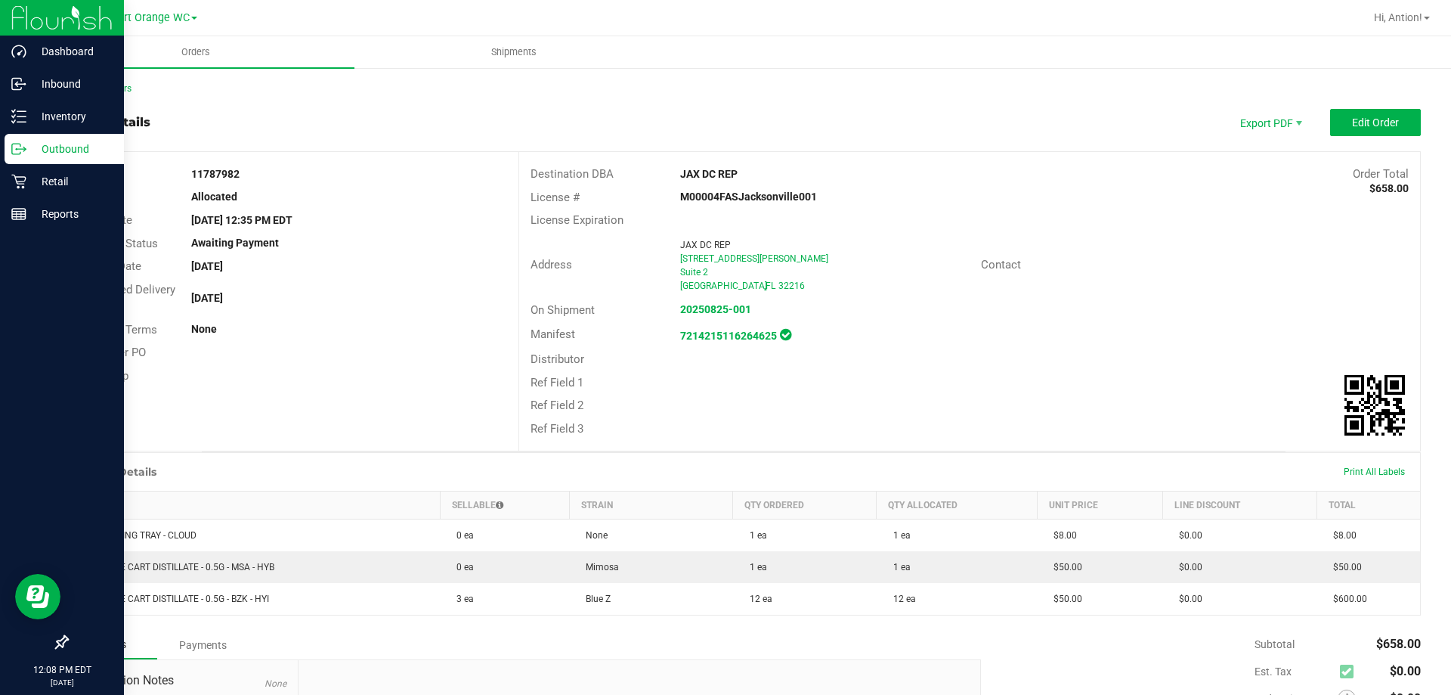
click at [88, 137] on div "Outbound" at bounding box center [64, 149] width 119 height 30
